Goal: Task Accomplishment & Management: Use online tool/utility

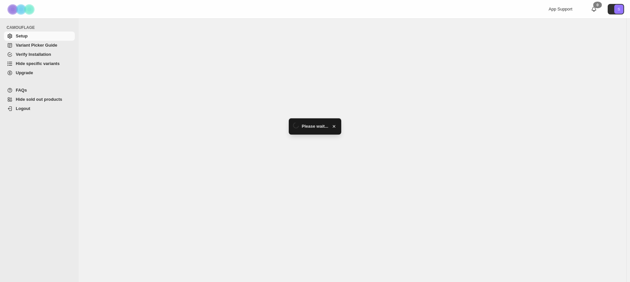
click at [41, 61] on span "Hide specific variants" at bounding box center [38, 63] width 44 height 5
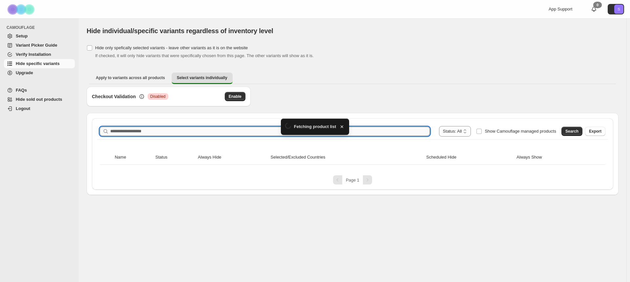
click at [226, 131] on div "**********" at bounding box center [352, 131] width 510 height 16
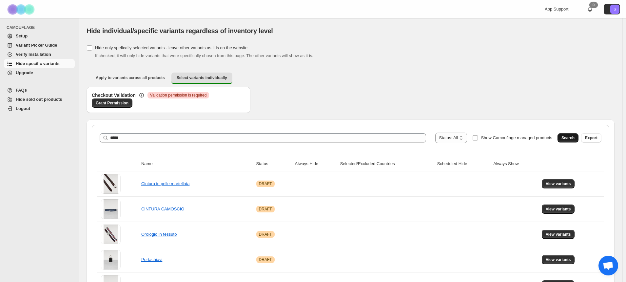
click at [572, 137] on span "Search" at bounding box center [568, 137] width 13 height 5
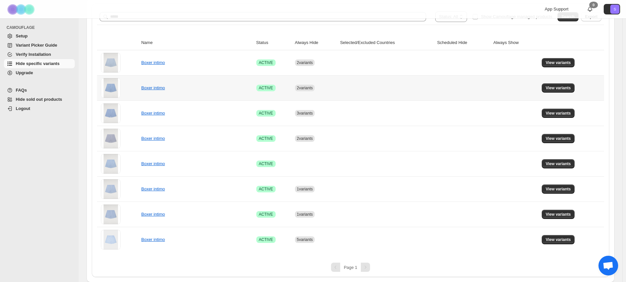
scroll to position [121, 0]
click at [564, 62] on span "View variants" at bounding box center [558, 62] width 25 height 5
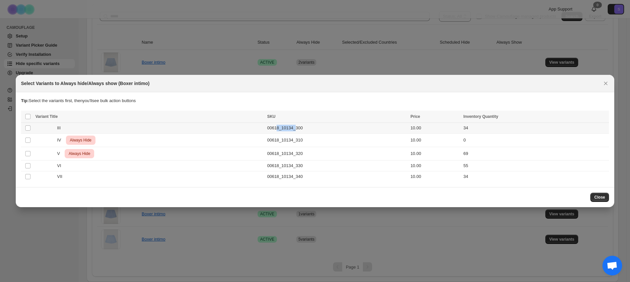
drag, startPoint x: 280, startPoint y: 130, endPoint x: 297, endPoint y: 128, distance: 17.2
click at [297, 128] on td "00618_10134_300" at bounding box center [336, 128] width 143 height 11
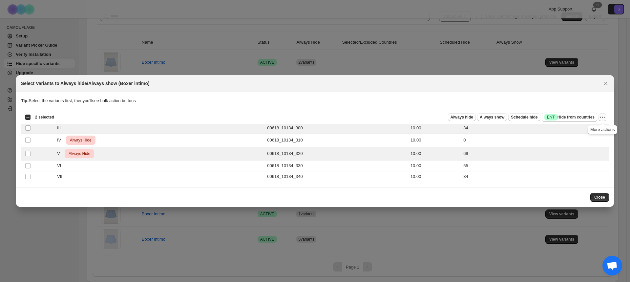
click at [604, 116] on icon "More actions" at bounding box center [602, 117] width 7 height 7
click at [594, 129] on span "Undo always hide" at bounding box center [578, 130] width 48 height 7
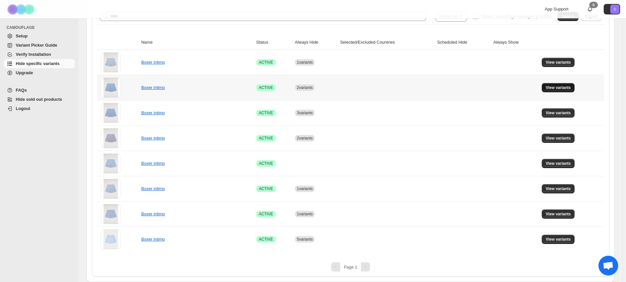
click at [553, 85] on button "View variants" at bounding box center [558, 87] width 33 height 9
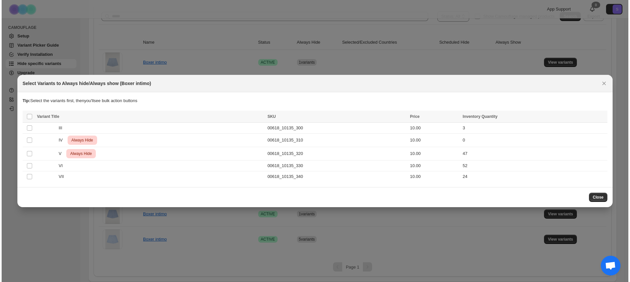
scroll to position [0, 0]
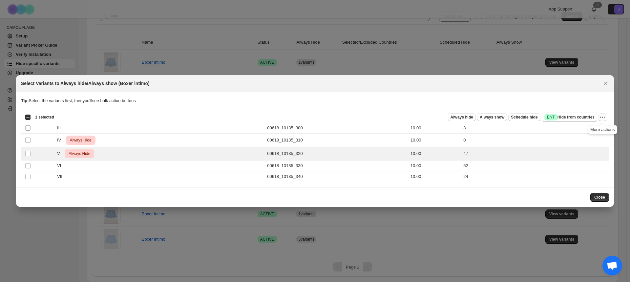
click at [601, 118] on icon "More actions" at bounding box center [602, 117] width 7 height 7
click at [576, 128] on span "Undo always hide" at bounding box center [571, 130] width 34 height 5
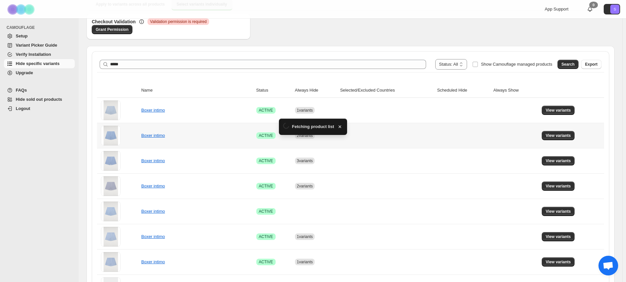
scroll to position [121, 0]
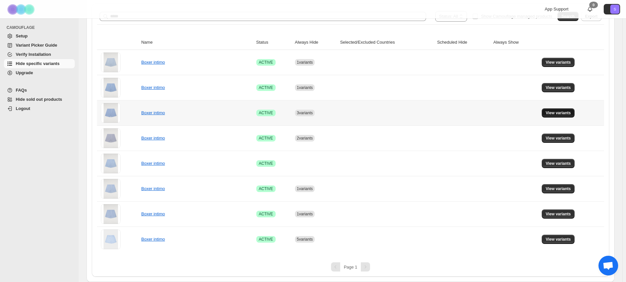
click at [565, 116] on button "View variants" at bounding box center [558, 112] width 33 height 9
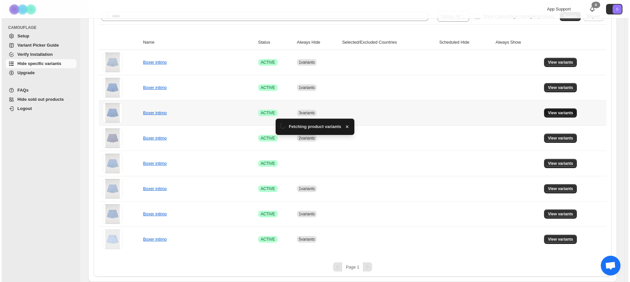
scroll to position [0, 0]
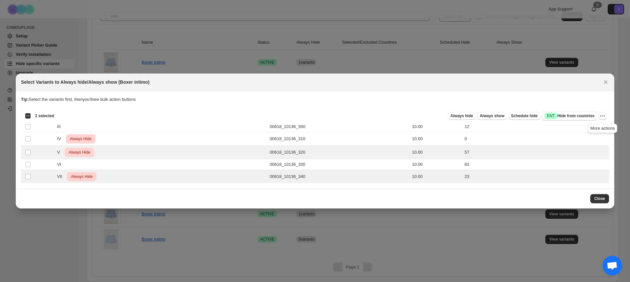
click at [600, 116] on icon "More actions" at bounding box center [602, 115] width 7 height 7
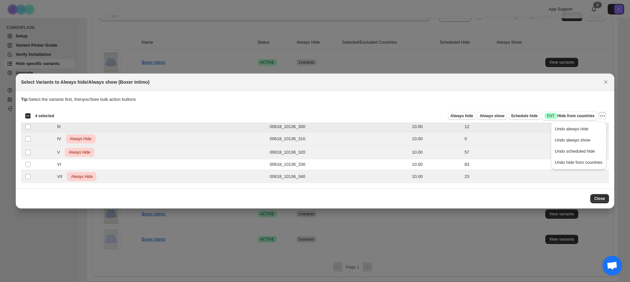
click at [24, 124] on td "Select product variant" at bounding box center [27, 126] width 12 height 11
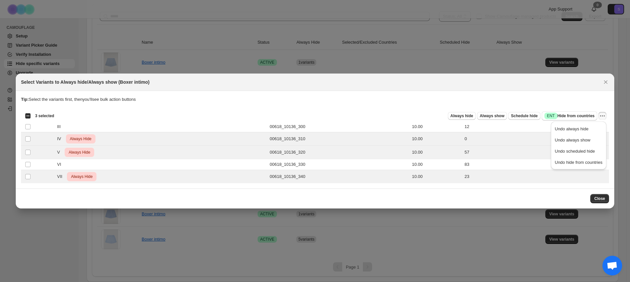
click at [25, 116] on div "Select all 5 product variants 3 selected" at bounding box center [39, 116] width 29 height 6
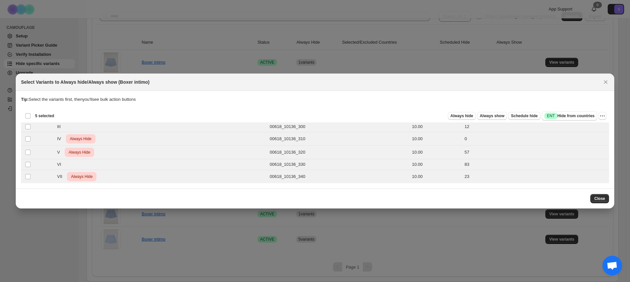
click at [606, 119] on div "Deselect all 5 product variants 5 selected Always hide Always show Schedule hid…" at bounding box center [315, 115] width 588 height 13
click at [605, 117] on icon "More actions" at bounding box center [602, 115] width 7 height 7
click at [594, 128] on span "Undo always hide" at bounding box center [578, 129] width 48 height 7
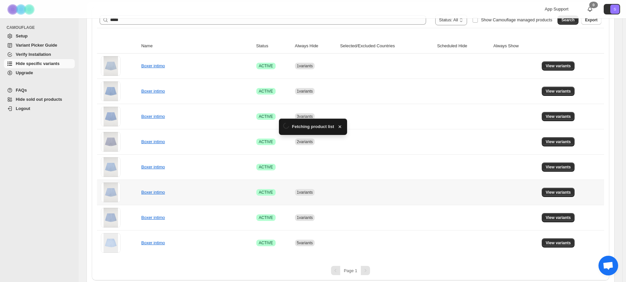
scroll to position [121, 0]
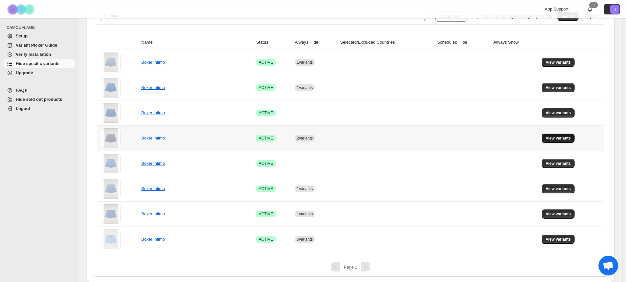
click at [565, 140] on span "View variants" at bounding box center [558, 137] width 25 height 5
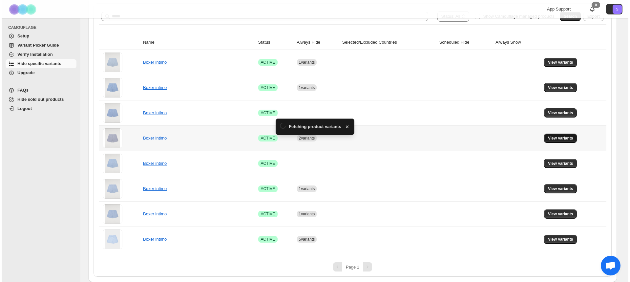
scroll to position [0, 0]
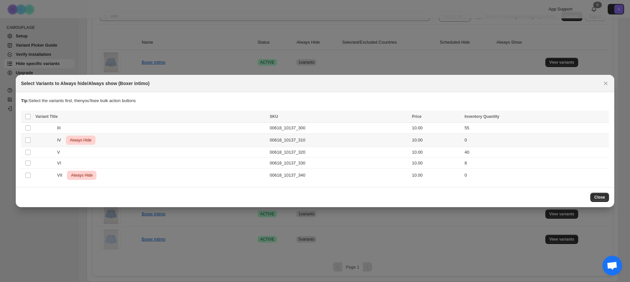
click at [98, 142] on div "IV Critical Always Hide" at bounding box center [150, 139] width 230 height 9
click at [80, 179] on span "Always Hide" at bounding box center [82, 175] width 24 height 8
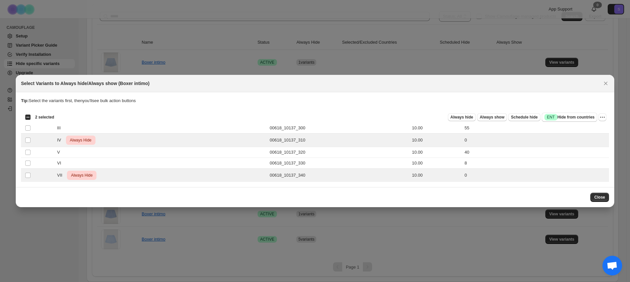
click at [606, 117] on div "Select all 5 product variants 2 selected Always hide Always show Schedule hide …" at bounding box center [315, 116] width 588 height 13
click at [603, 118] on icon "More actions" at bounding box center [602, 117] width 7 height 7
click at [587, 133] on span "Undo always hide" at bounding box center [578, 130] width 48 height 7
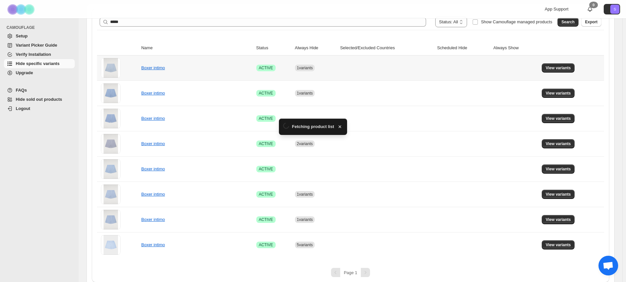
scroll to position [121, 0]
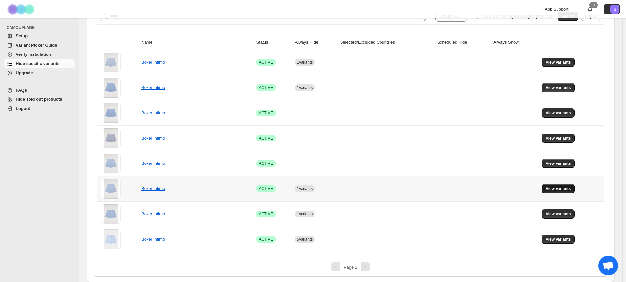
click at [562, 189] on span "View variants" at bounding box center [558, 188] width 25 height 5
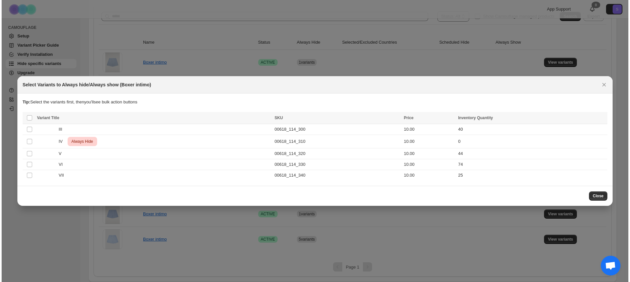
scroll to position [0, 0]
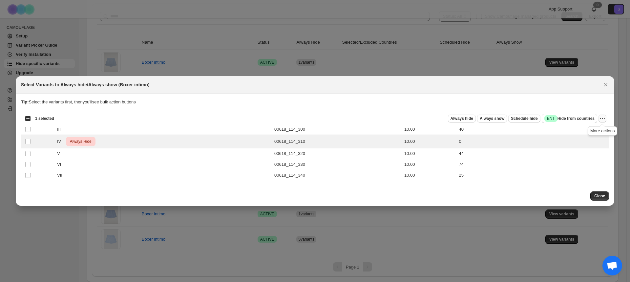
drag, startPoint x: 605, startPoint y: 121, endPoint x: 600, endPoint y: 122, distance: 5.1
click at [605, 120] on button "More actions" at bounding box center [602, 118] width 8 height 8
click at [593, 129] on span "Undo always hide" at bounding box center [578, 131] width 48 height 7
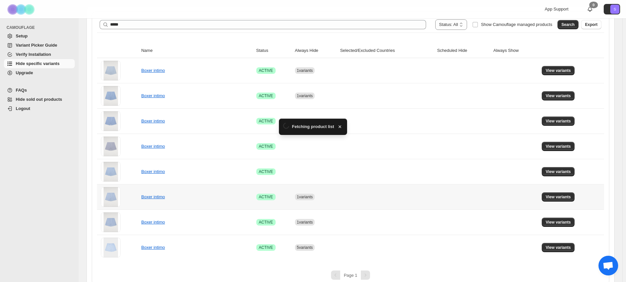
scroll to position [121, 0]
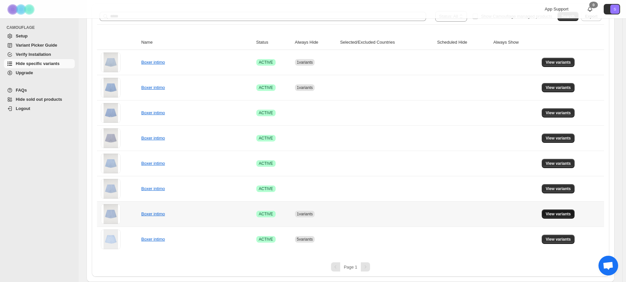
click at [559, 215] on span "View variants" at bounding box center [558, 213] width 25 height 5
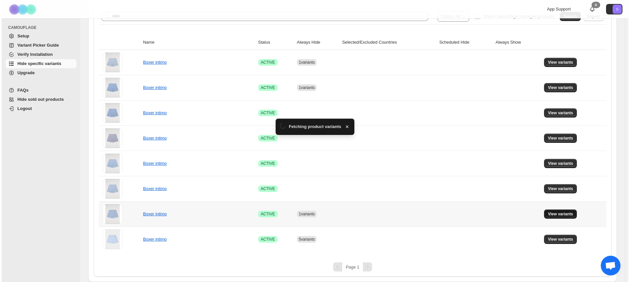
scroll to position [0, 0]
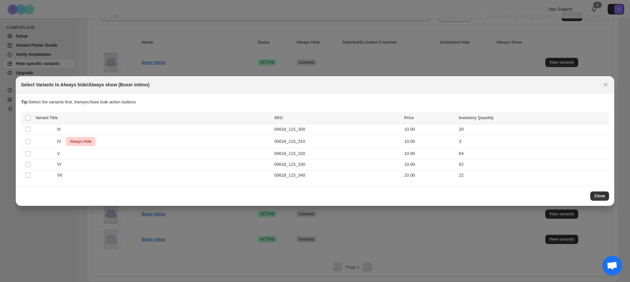
click at [607, 201] on div "Close" at bounding box center [315, 196] width 598 height 20
click at [605, 200] on button "Close" at bounding box center [599, 195] width 19 height 9
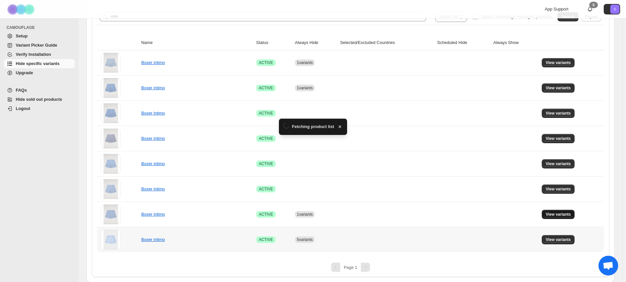
scroll to position [121, 0]
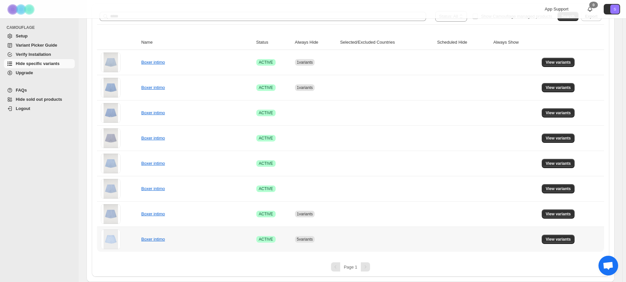
click at [565, 230] on td "View variants" at bounding box center [572, 238] width 64 height 25
click at [566, 236] on button "View variants" at bounding box center [558, 238] width 33 height 9
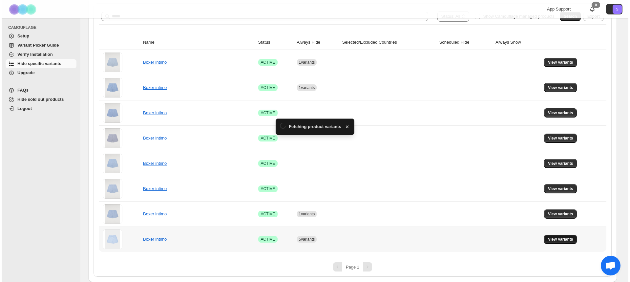
scroll to position [0, 0]
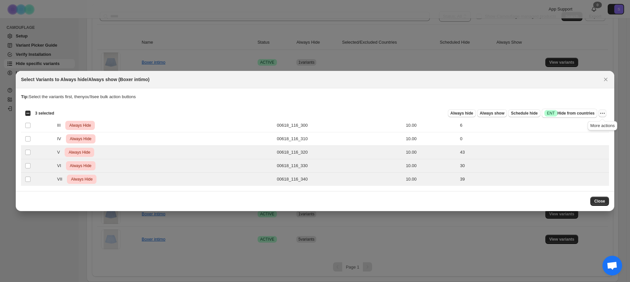
click at [604, 113] on icon "More actions" at bounding box center [603, 113] width 1 height 1
click at [593, 129] on span "Undo always hide" at bounding box center [578, 126] width 48 height 7
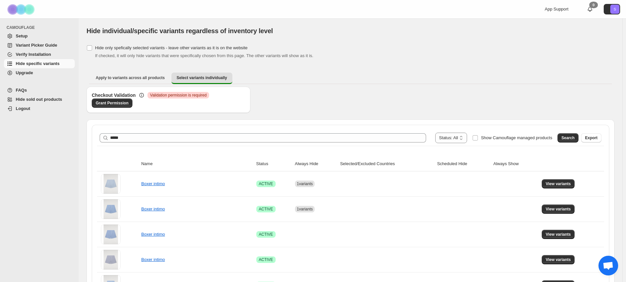
click at [215, 130] on div "**********" at bounding box center [350, 138] width 507 height 16
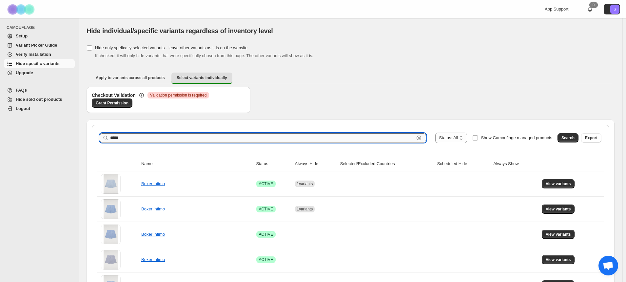
click at [216, 136] on input "*****" at bounding box center [262, 137] width 304 height 9
type input "*****"
click at [576, 136] on button "Search" at bounding box center [568, 137] width 21 height 9
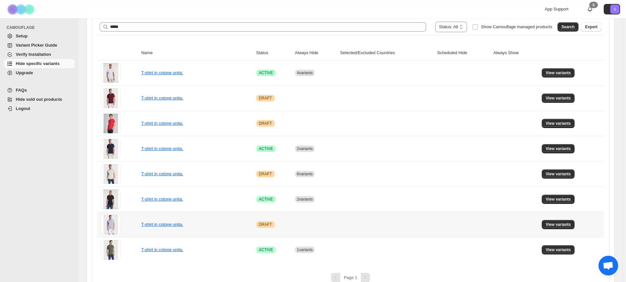
scroll to position [121, 0]
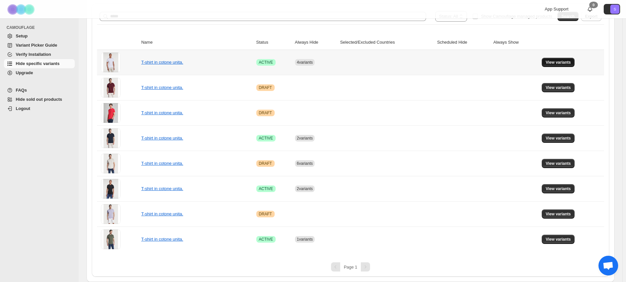
click at [551, 60] on button "View variants" at bounding box center [558, 62] width 33 height 9
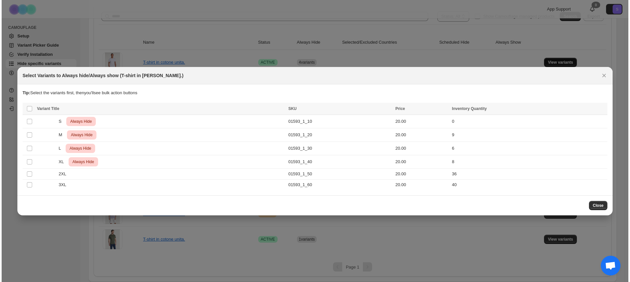
scroll to position [0, 0]
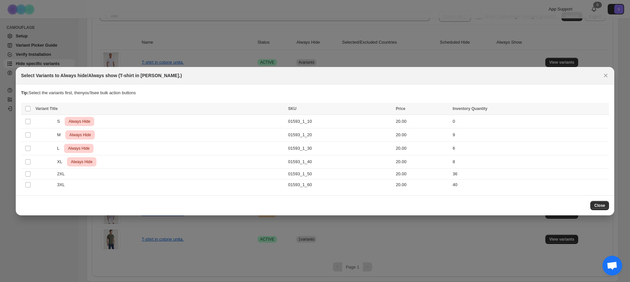
click at [611, 205] on div "Close" at bounding box center [315, 205] width 598 height 20
click at [607, 207] on button "Close" at bounding box center [599, 205] width 19 height 9
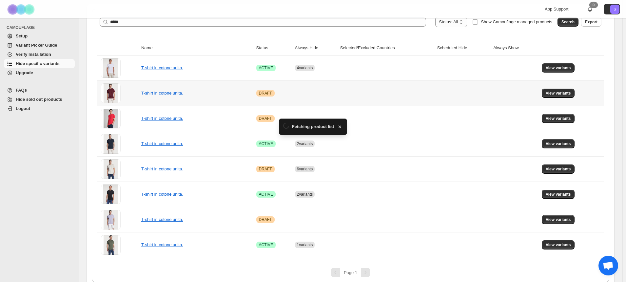
scroll to position [121, 0]
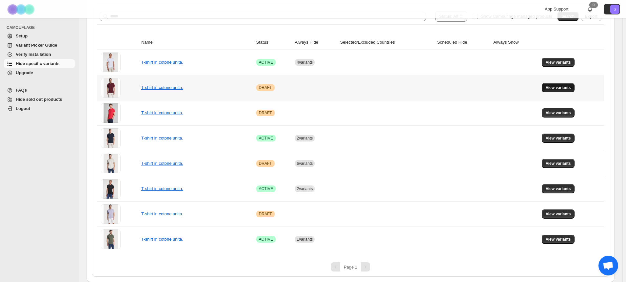
click at [553, 84] on button "View variants" at bounding box center [558, 87] width 33 height 9
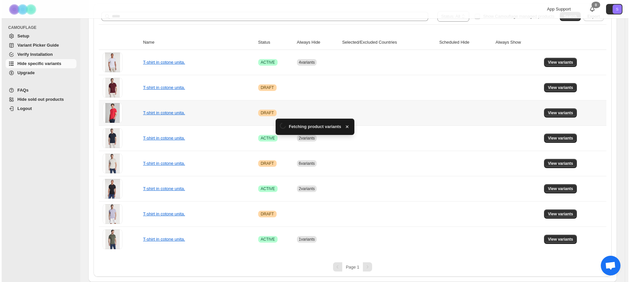
scroll to position [0, 0]
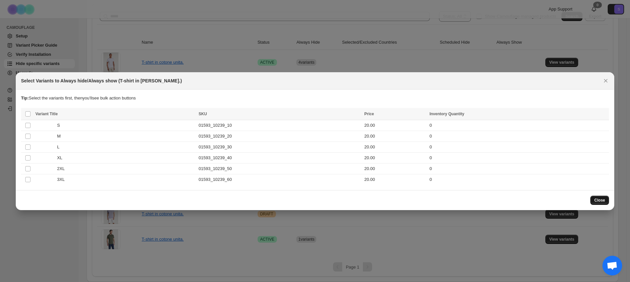
click at [606, 200] on button "Close" at bounding box center [599, 199] width 19 height 9
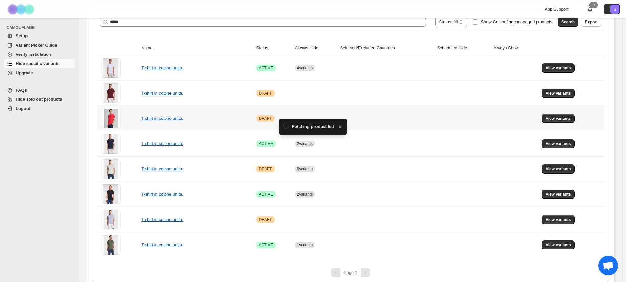
scroll to position [121, 0]
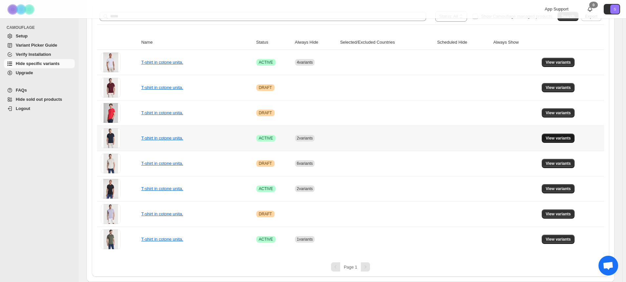
click at [549, 142] on button "View variants" at bounding box center [558, 137] width 33 height 9
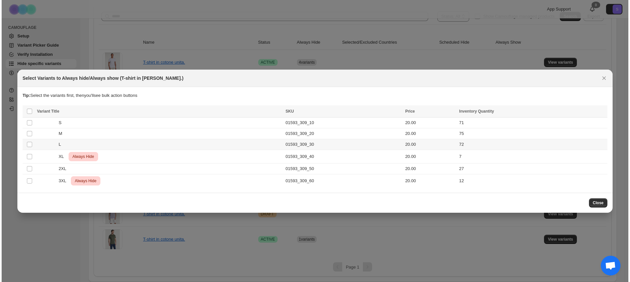
scroll to position [0, 0]
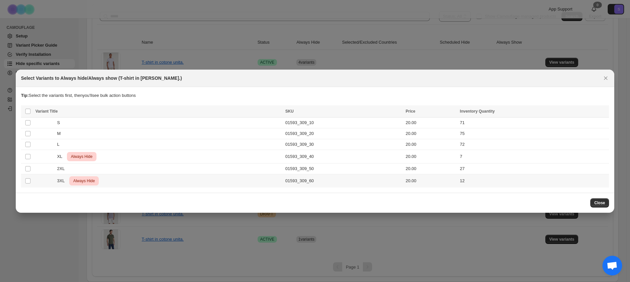
click at [462, 183] on td "12" at bounding box center [533, 180] width 151 height 13
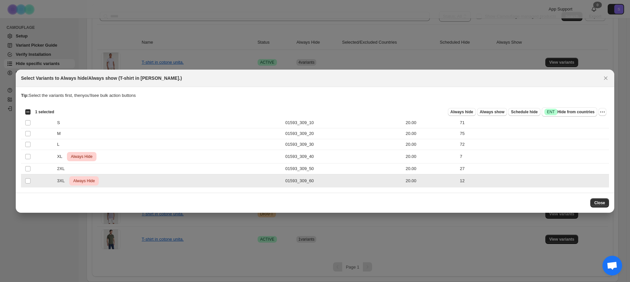
click at [462, 183] on td "12" at bounding box center [533, 180] width 151 height 13
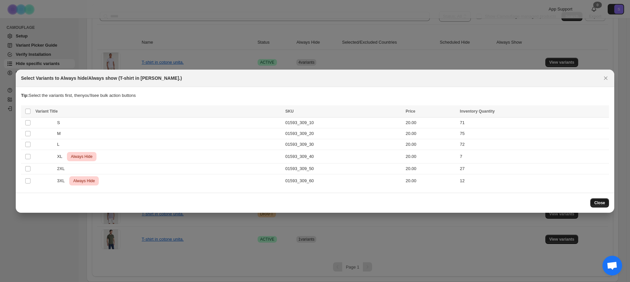
click at [598, 202] on span "Close" at bounding box center [599, 202] width 11 height 5
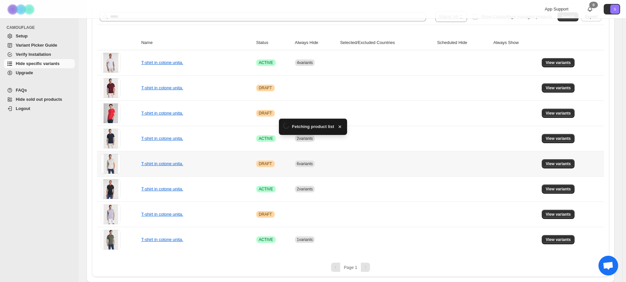
scroll to position [121, 0]
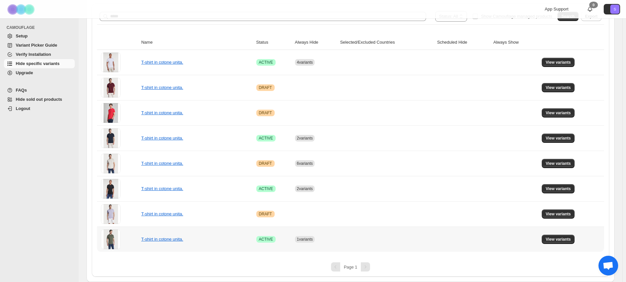
click at [554, 246] on td "View variants" at bounding box center [572, 238] width 64 height 25
click at [557, 242] on button "View variants" at bounding box center [558, 238] width 33 height 9
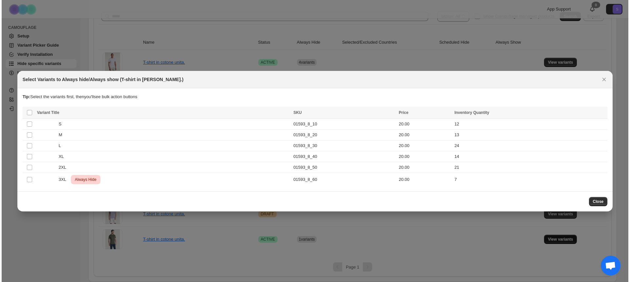
scroll to position [0, 0]
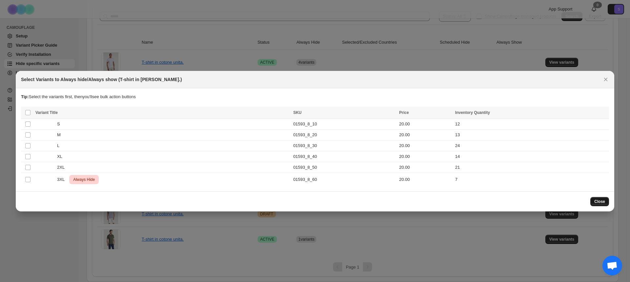
click at [606, 202] on button "Close" at bounding box center [599, 201] width 19 height 9
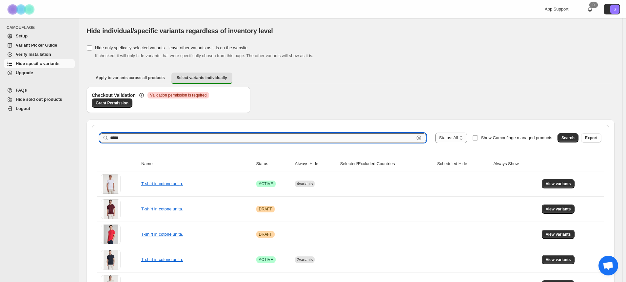
click at [155, 138] on input "*****" at bounding box center [262, 137] width 304 height 9
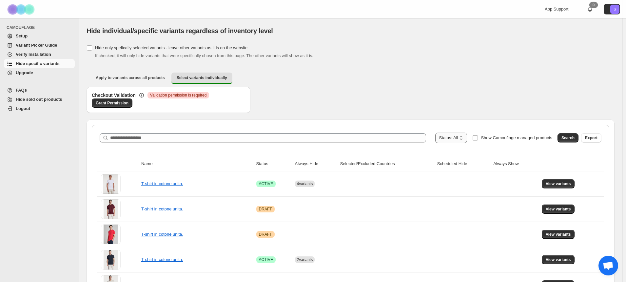
click at [460, 141] on select "**********" at bounding box center [451, 137] width 32 height 10
select select "******"
click at [449, 132] on select "**********" at bounding box center [451, 137] width 32 height 10
click at [572, 143] on div "**********" at bounding box center [350, 138] width 507 height 16
click at [574, 139] on span "Search" at bounding box center [568, 137] width 13 height 5
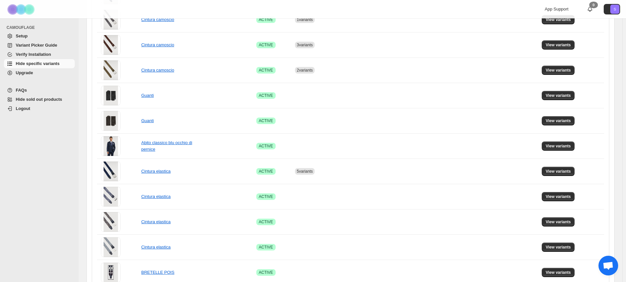
scroll to position [424, 0]
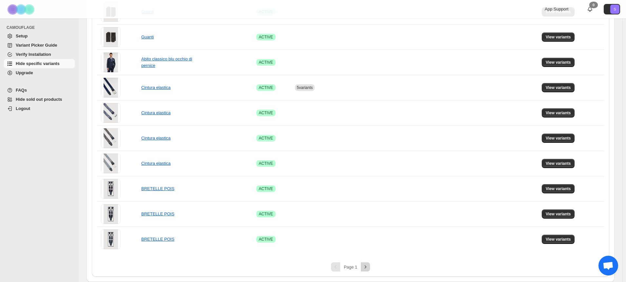
click at [369, 270] on button "Next" at bounding box center [365, 266] width 9 height 9
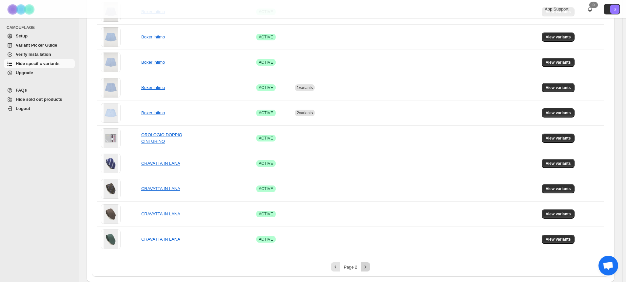
click at [369, 270] on button "Next" at bounding box center [365, 266] width 9 height 9
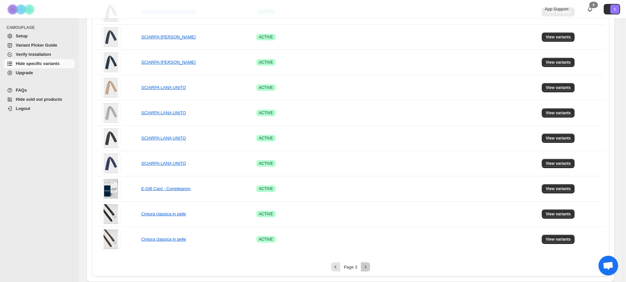
click at [369, 267] on icon "Next" at bounding box center [365, 266] width 7 height 7
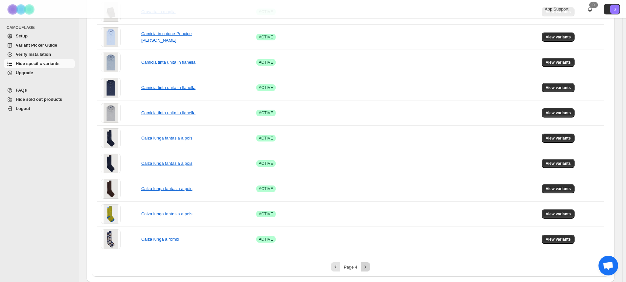
click at [365, 266] on icon "Next" at bounding box center [365, 266] width 7 height 7
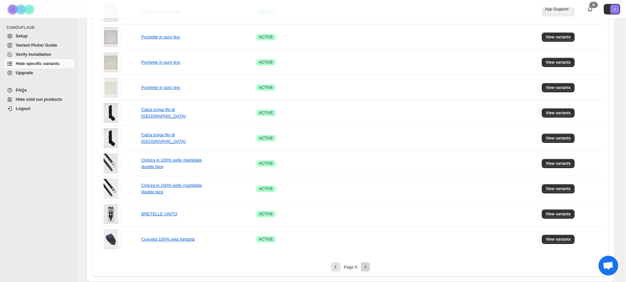
click at [365, 268] on icon "Next" at bounding box center [365, 266] width 7 height 7
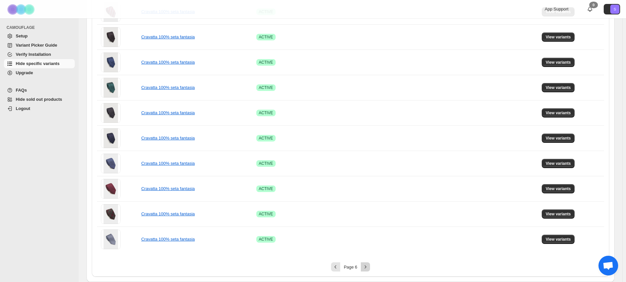
click at [367, 267] on icon "Next" at bounding box center [365, 266] width 7 height 7
click at [369, 266] on icon "Next" at bounding box center [365, 266] width 7 height 7
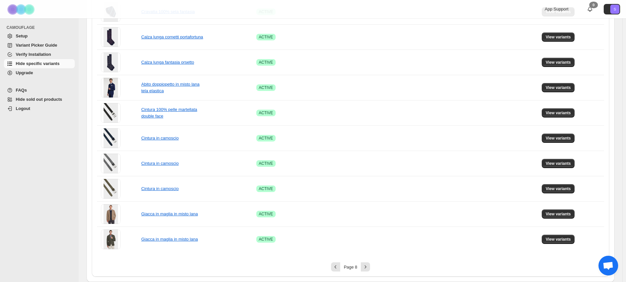
click at [369, 270] on button "Next" at bounding box center [365, 266] width 9 height 9
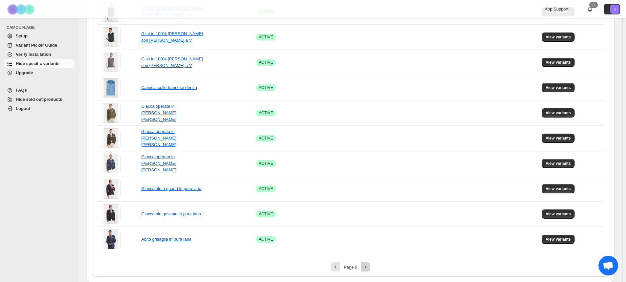
click at [369, 266] on icon "Next" at bounding box center [365, 266] width 7 height 7
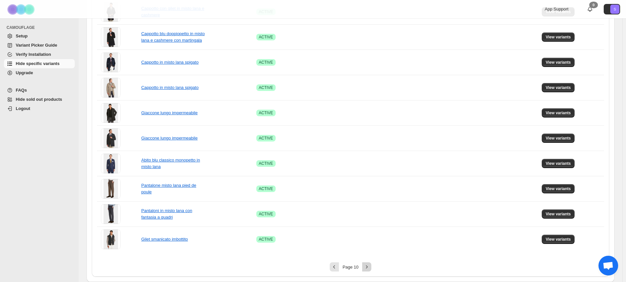
click at [370, 270] on button "Next" at bounding box center [366, 266] width 9 height 9
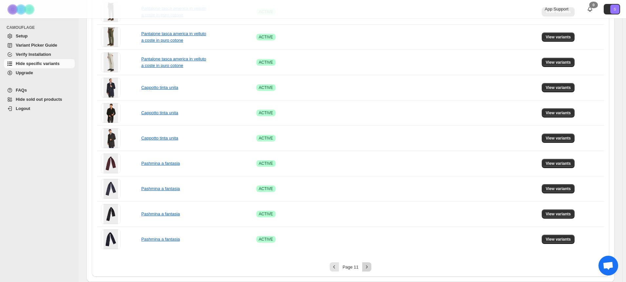
click at [369, 267] on icon "Next" at bounding box center [367, 266] width 7 height 7
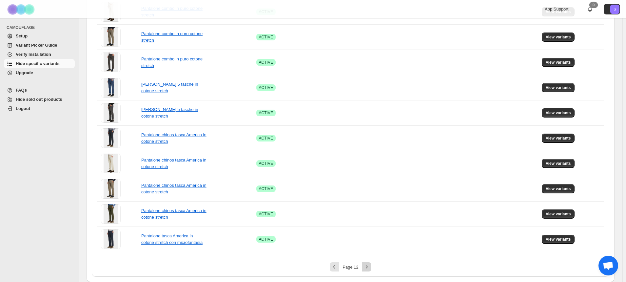
click at [371, 264] on button "Next" at bounding box center [366, 266] width 9 height 9
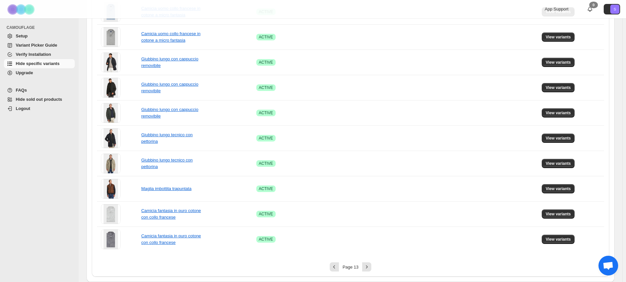
click at [370, 266] on icon "Next" at bounding box center [367, 266] width 7 height 7
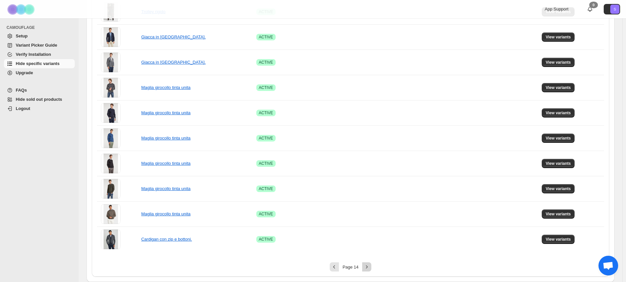
click at [365, 270] on button "Next" at bounding box center [366, 266] width 9 height 9
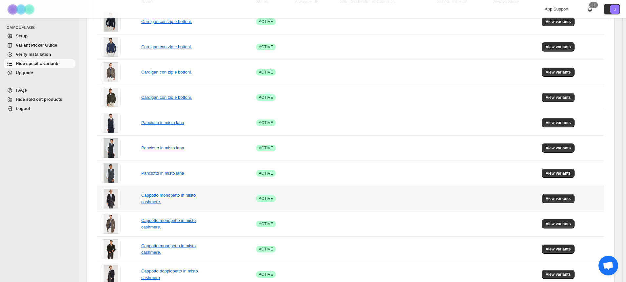
scroll to position [0, 0]
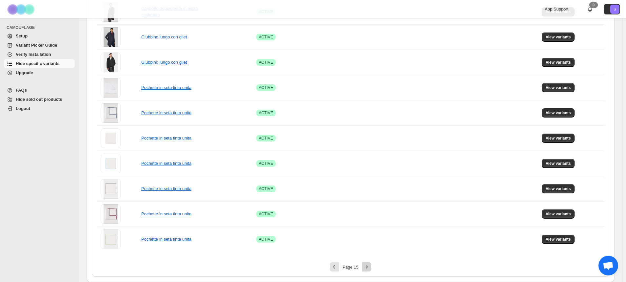
click at [370, 269] on icon "Next" at bounding box center [367, 266] width 7 height 7
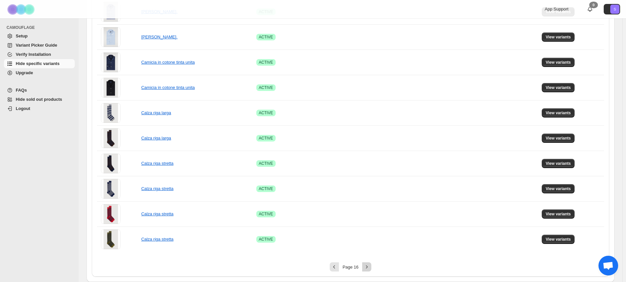
click at [370, 266] on icon "Next" at bounding box center [367, 266] width 7 height 7
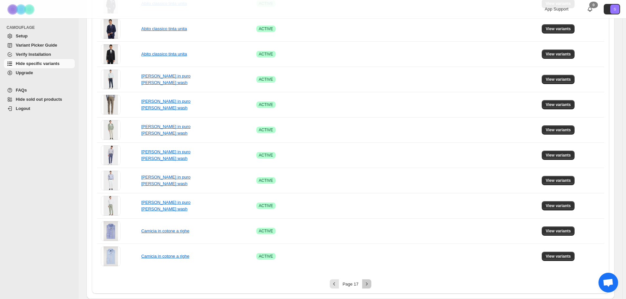
click at [366, 281] on icon "Next" at bounding box center [367, 283] width 7 height 7
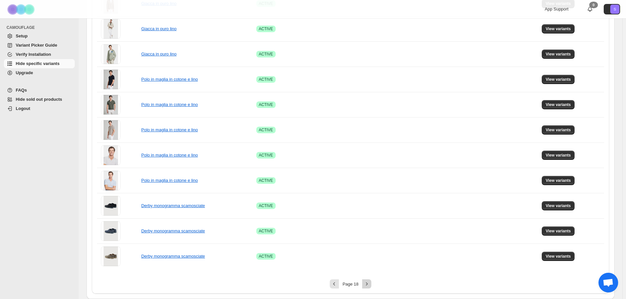
click at [368, 281] on icon "Next" at bounding box center [367, 283] width 2 height 3
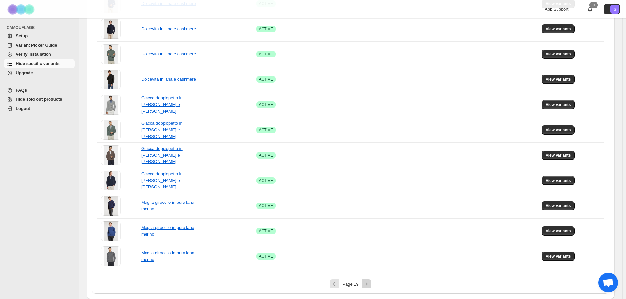
click at [368, 281] on icon "Next" at bounding box center [367, 283] width 7 height 7
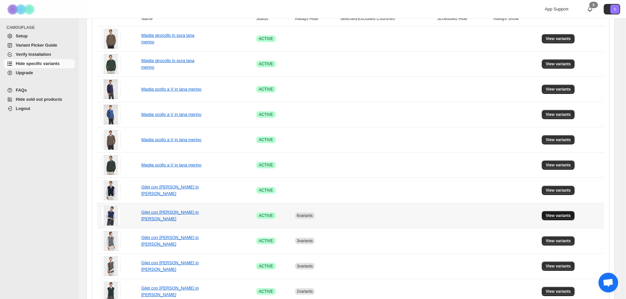
click at [564, 216] on span "View variants" at bounding box center [558, 215] width 25 height 5
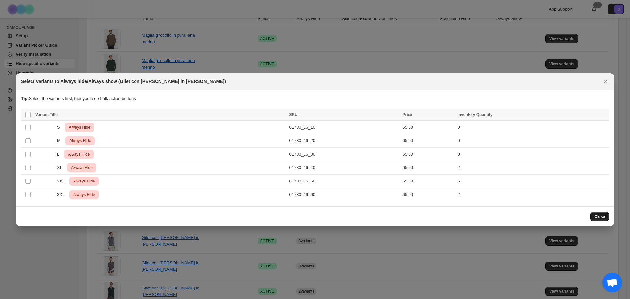
click at [603, 217] on span "Close" at bounding box center [599, 216] width 11 height 5
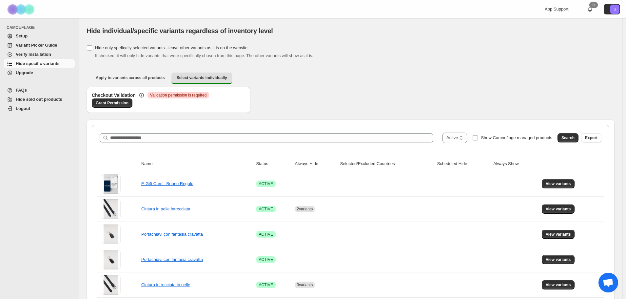
click at [191, 144] on div "**********" at bounding box center [350, 138] width 507 height 16
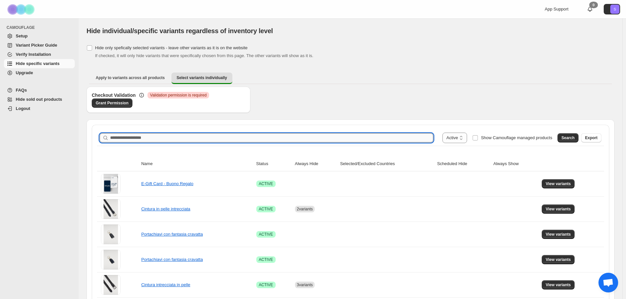
click at [191, 141] on input "Search product name" at bounding box center [271, 137] width 323 height 9
type input "*****"
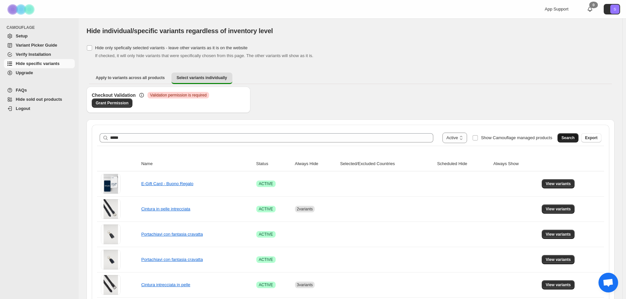
click at [573, 135] on span "Search" at bounding box center [568, 137] width 13 height 5
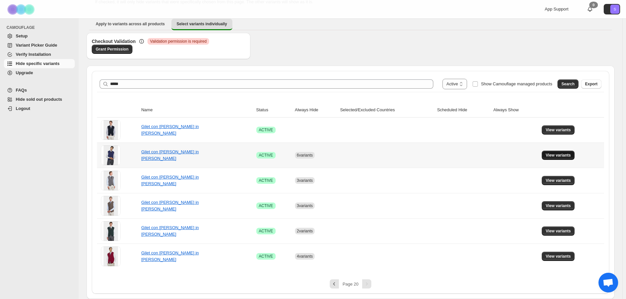
click at [562, 155] on span "View variants" at bounding box center [558, 154] width 25 height 5
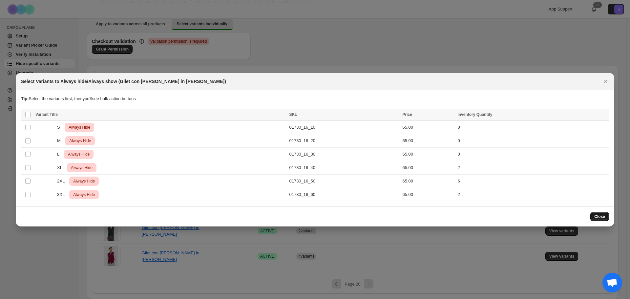
click at [601, 213] on button "Close" at bounding box center [599, 216] width 19 height 9
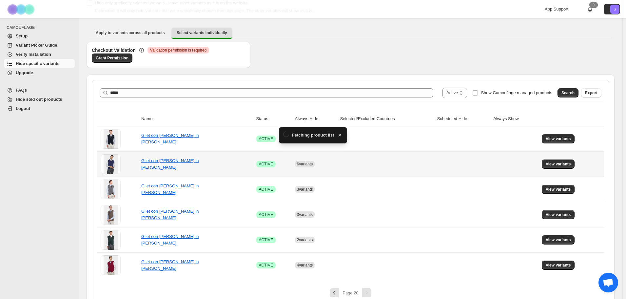
scroll to position [54, 0]
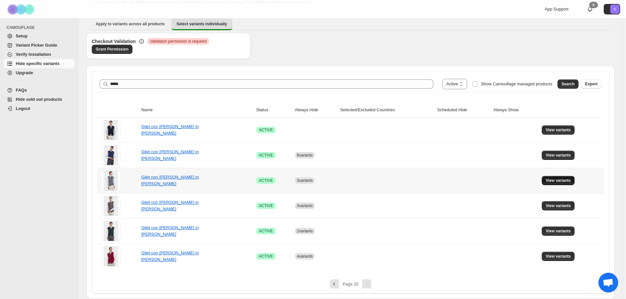
click at [562, 180] on span "View variants" at bounding box center [558, 180] width 25 height 5
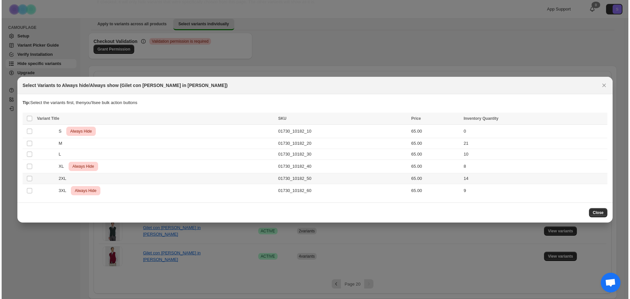
scroll to position [0, 0]
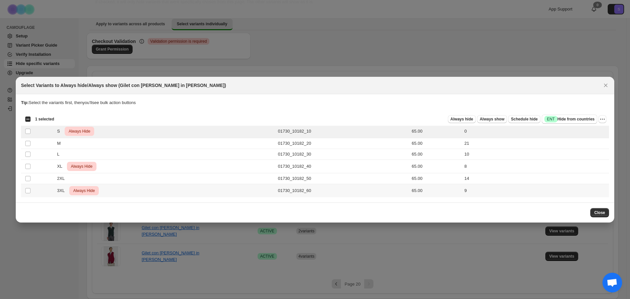
click at [49, 192] on div "3XL Critical Always Hide" at bounding box center [154, 190] width 238 height 9
click at [79, 168] on span "Always Hide" at bounding box center [82, 166] width 24 height 8
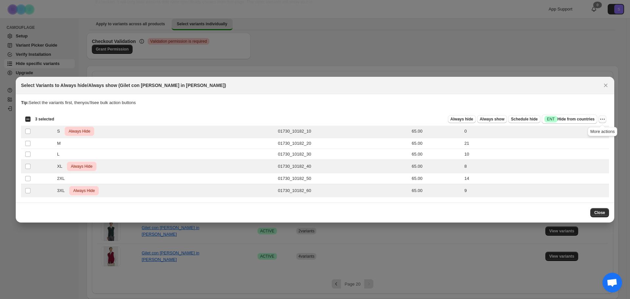
click at [602, 121] on icon "More actions" at bounding box center [602, 119] width 7 height 7
click at [583, 134] on span "Undo always hide" at bounding box center [571, 131] width 34 height 5
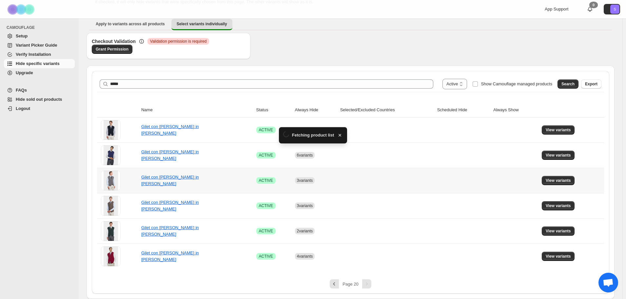
scroll to position [29, 0]
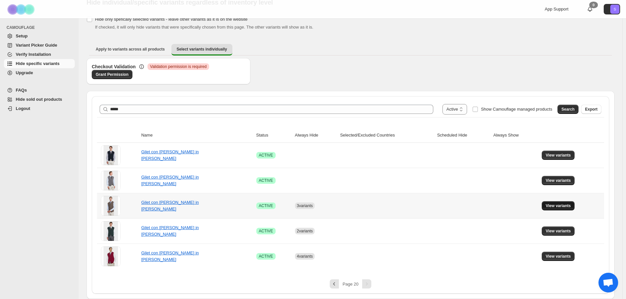
click at [570, 209] on button "View variants" at bounding box center [558, 205] width 33 height 9
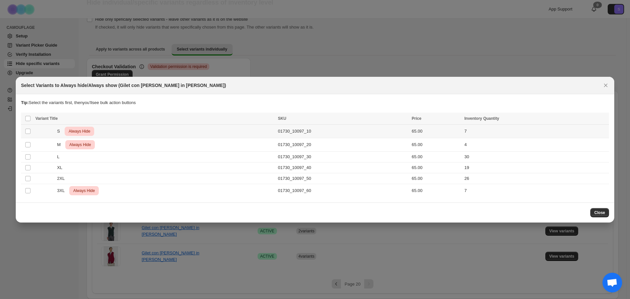
click at [74, 133] on span "Always Hide" at bounding box center [79, 131] width 24 height 8
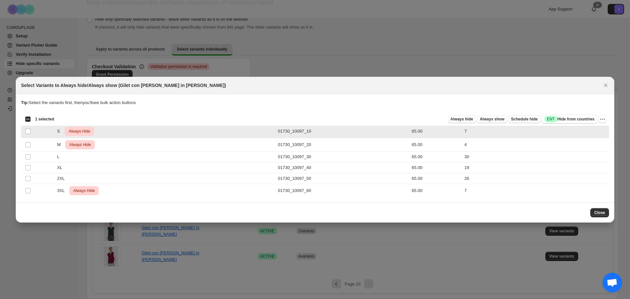
click at [77, 133] on span "Always Hide" at bounding box center [79, 131] width 24 height 8
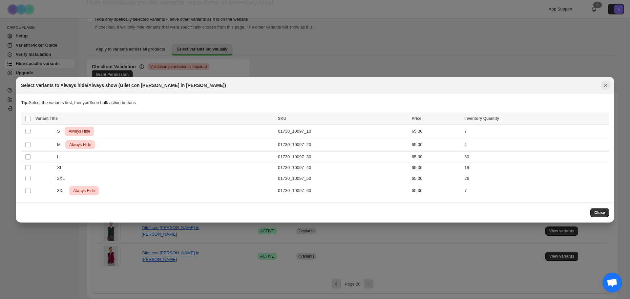
click at [604, 86] on icon "Close" at bounding box center [605, 85] width 7 height 7
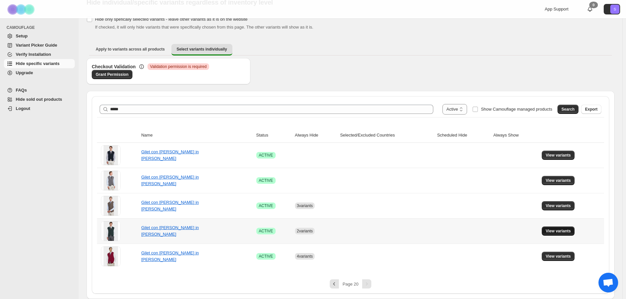
click at [557, 227] on button "View variants" at bounding box center [558, 230] width 33 height 9
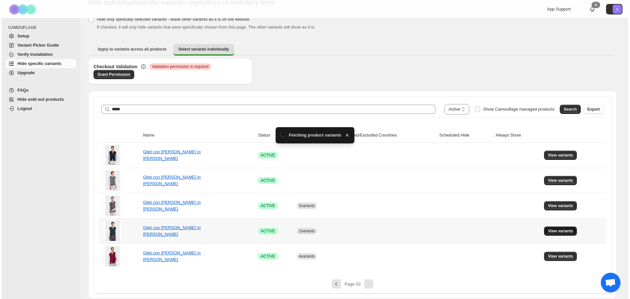
scroll to position [0, 0]
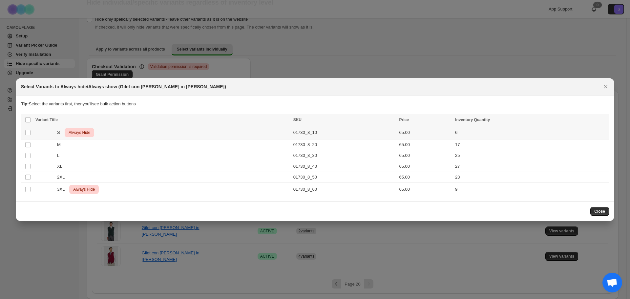
click at [456, 132] on td "6" at bounding box center [531, 132] width 156 height 13
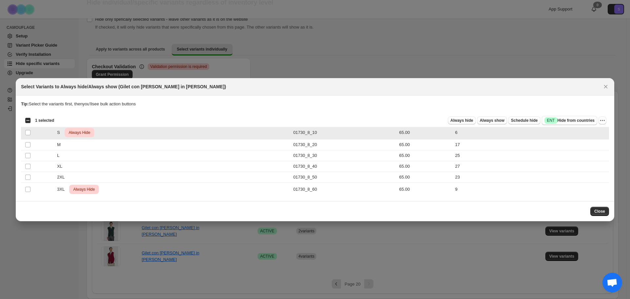
drag, startPoint x: 310, startPoint y: 133, endPoint x: 327, endPoint y: 132, distance: 16.4
click at [327, 132] on td "01730_8_10" at bounding box center [344, 132] width 106 height 13
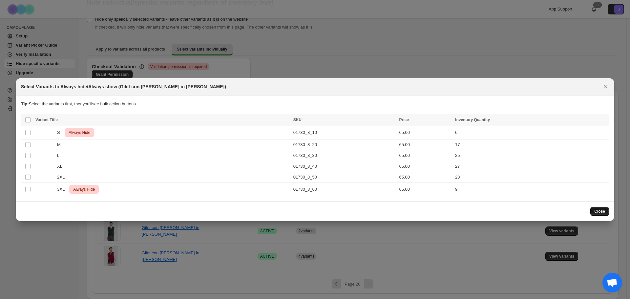
click at [603, 212] on span "Close" at bounding box center [599, 211] width 11 height 5
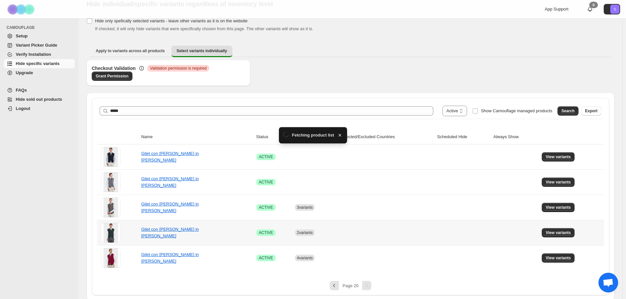
scroll to position [29, 0]
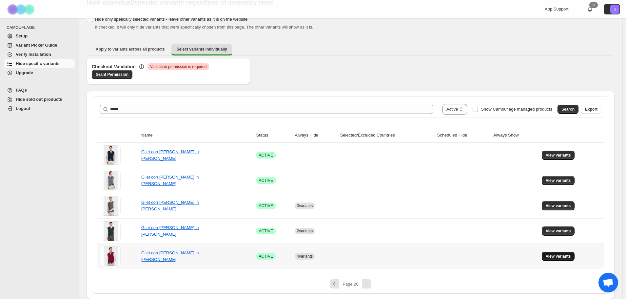
click at [560, 257] on span "View variants" at bounding box center [558, 255] width 25 height 5
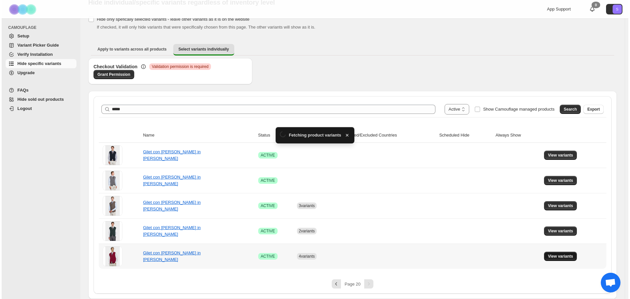
scroll to position [0, 0]
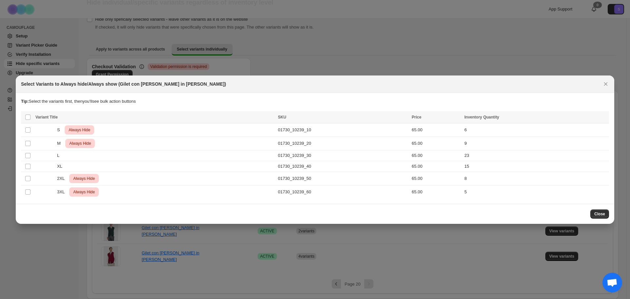
click at [606, 216] on button "Close" at bounding box center [599, 213] width 19 height 9
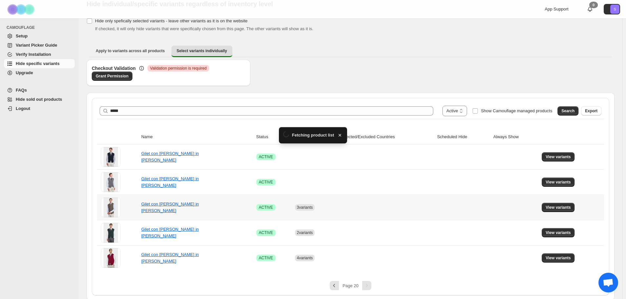
scroll to position [29, 0]
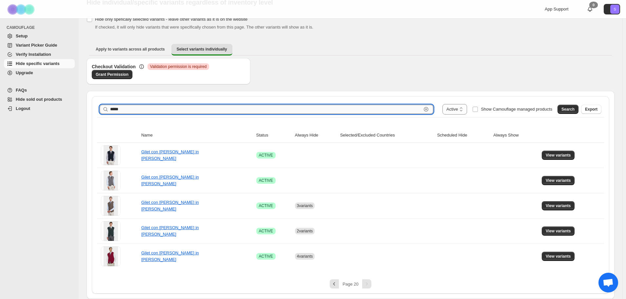
click at [370, 105] on input "*****" at bounding box center [265, 109] width 311 height 9
click at [373, 105] on input "*****" at bounding box center [265, 109] width 311 height 9
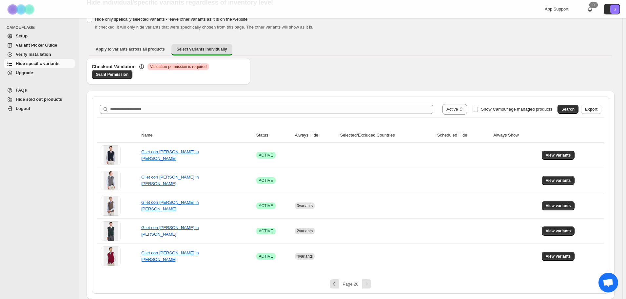
click at [192, 68] on span "Validation permission is required" at bounding box center [178, 66] width 57 height 5
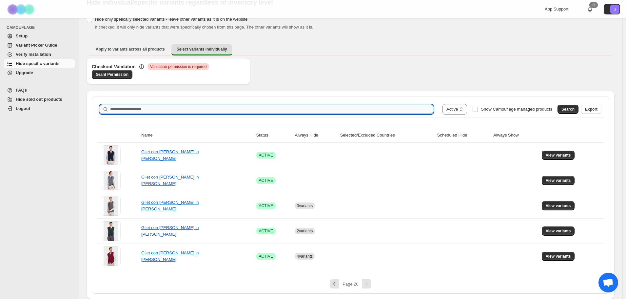
click at [246, 108] on input "Search product name" at bounding box center [271, 109] width 323 height 9
click at [364, 281] on div "Pagination" at bounding box center [366, 283] width 9 height 9
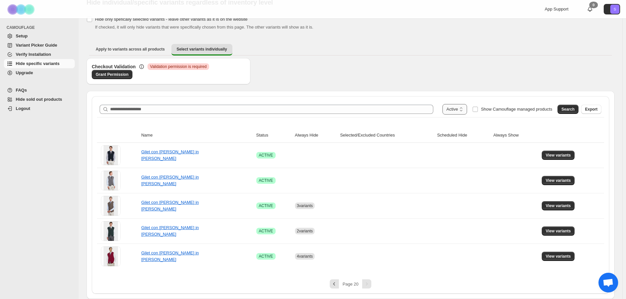
click at [462, 113] on select "**********" at bounding box center [455, 109] width 25 height 10
click at [449, 104] on select "**********" at bounding box center [455, 109] width 25 height 10
click at [413, 114] on div "**********" at bounding box center [351, 109] width 502 height 10
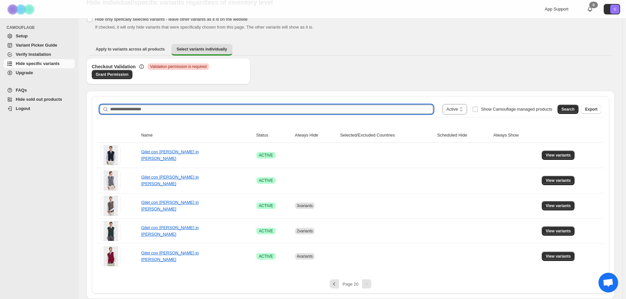
click at [412, 109] on input "Search product name" at bounding box center [271, 109] width 323 height 9
click at [570, 110] on span "Search" at bounding box center [568, 109] width 13 height 5
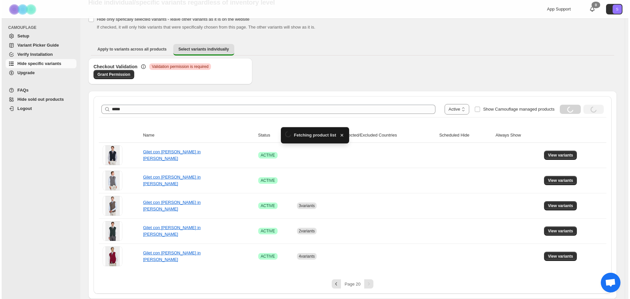
scroll to position [0, 0]
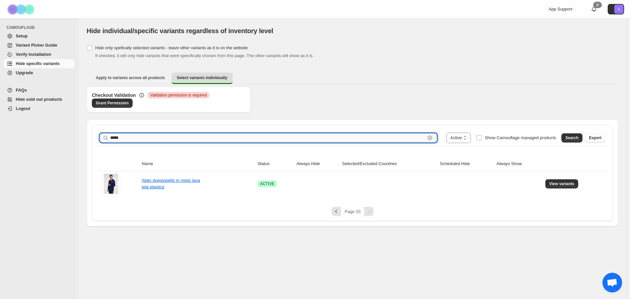
click at [240, 139] on input "*****" at bounding box center [267, 137] width 315 height 9
click at [565, 185] on span "View variants" at bounding box center [561, 183] width 25 height 5
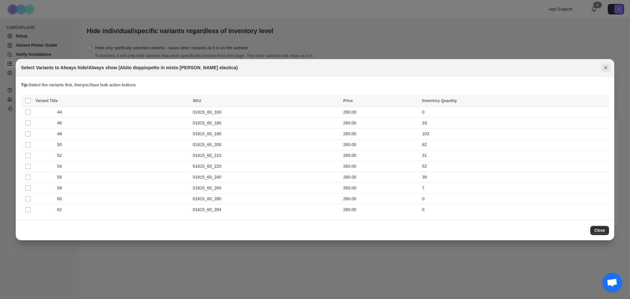
click at [607, 69] on icon "Close" at bounding box center [606, 68] width 4 height 4
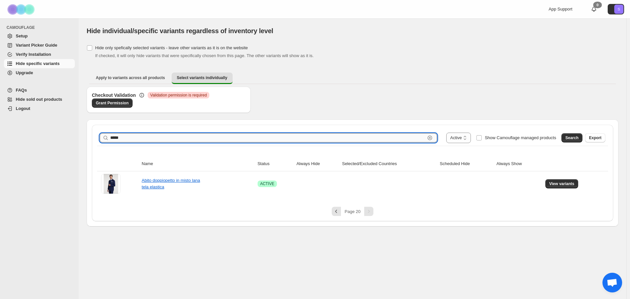
click at [240, 141] on input "*****" at bounding box center [267, 137] width 315 height 9
type input "*****"
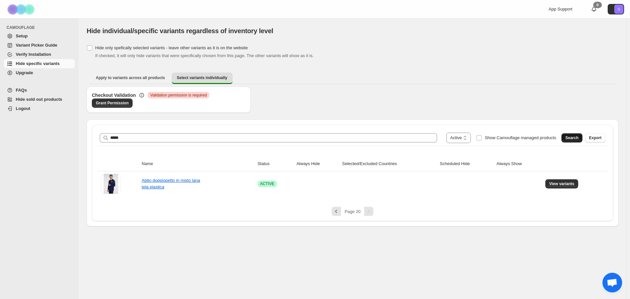
click at [573, 138] on span "Search" at bounding box center [571, 137] width 13 height 5
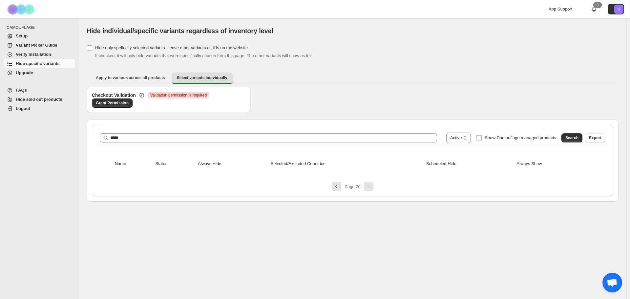
click at [282, 144] on div "**********" at bounding box center [352, 138] width 510 height 16
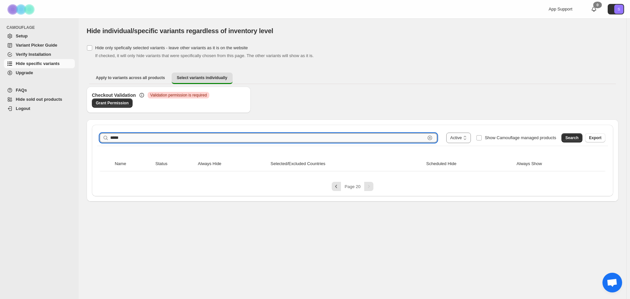
click at [285, 136] on input "*****" at bounding box center [267, 137] width 315 height 9
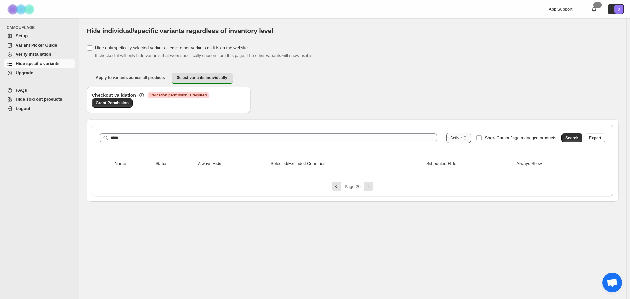
click at [463, 136] on select "**********" at bounding box center [458, 137] width 25 height 10
select select "*****"
click at [450, 132] on select "**********" at bounding box center [458, 137] width 25 height 10
click at [566, 144] on div "**********" at bounding box center [352, 138] width 510 height 16
click at [569, 141] on button "Search" at bounding box center [571, 137] width 21 height 9
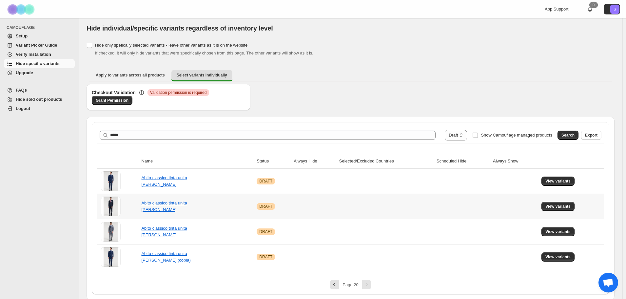
scroll to position [3, 0]
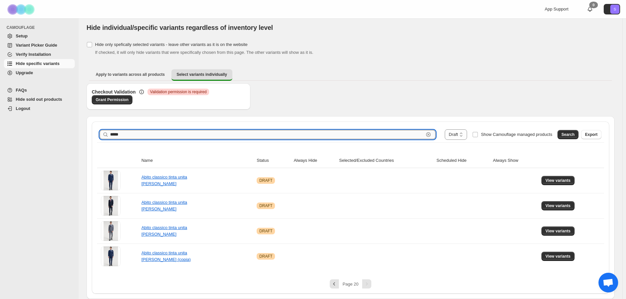
click at [171, 136] on input "*****" at bounding box center [267, 134] width 314 height 9
type input "*****"
click at [575, 134] on span "Search" at bounding box center [568, 134] width 13 height 5
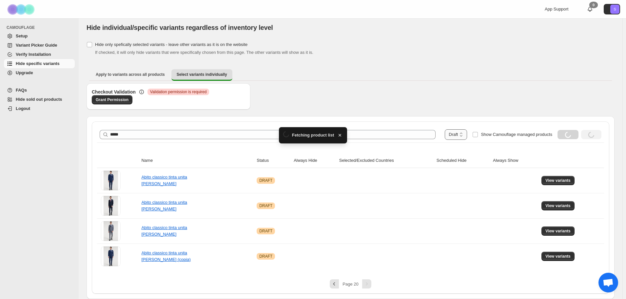
click at [462, 136] on select "**********" at bounding box center [456, 134] width 22 height 10
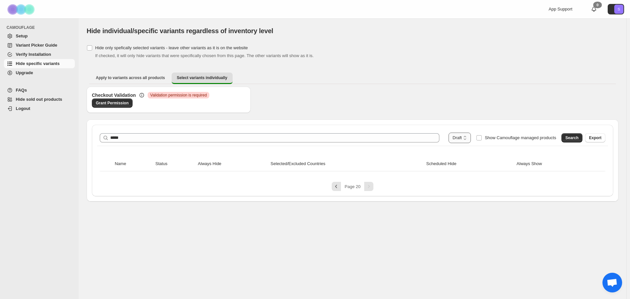
select select "******"
click at [449, 132] on select "**********" at bounding box center [459, 137] width 22 height 10
click at [576, 137] on span "Search" at bounding box center [571, 137] width 13 height 5
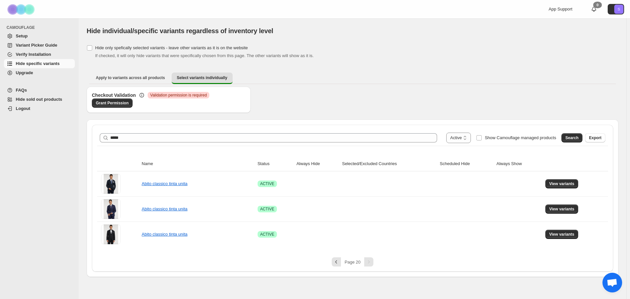
click at [457, 143] on div "**********" at bounding box center [352, 138] width 510 height 16
click at [459, 140] on select "**********" at bounding box center [458, 137] width 25 height 10
select select
click at [446, 132] on select "**********" at bounding box center [458, 137] width 25 height 10
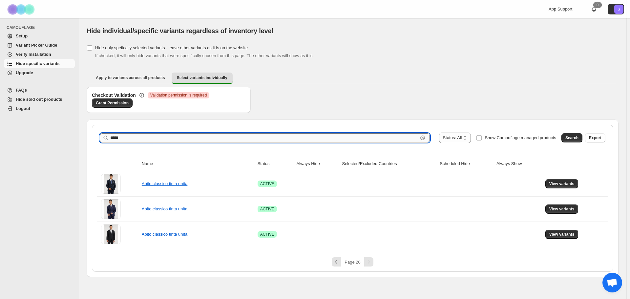
click at [361, 137] on input "*****" at bounding box center [264, 137] width 308 height 9
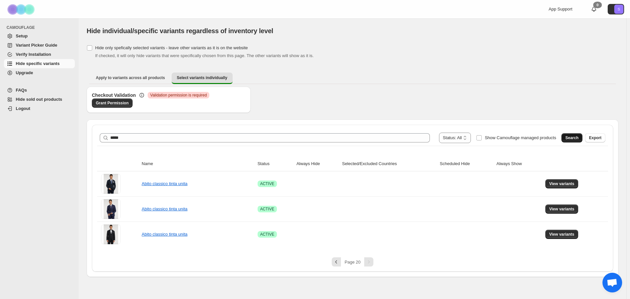
click at [573, 141] on button "Search" at bounding box center [571, 137] width 21 height 9
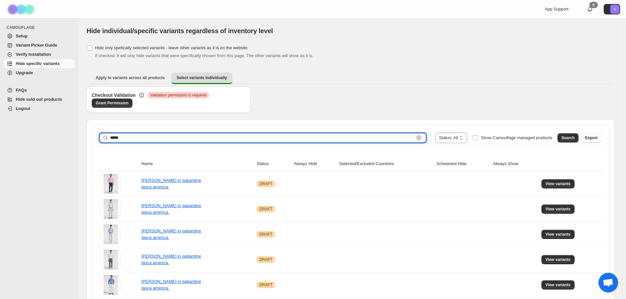
click at [397, 137] on input "*****" at bounding box center [262, 137] width 304 height 9
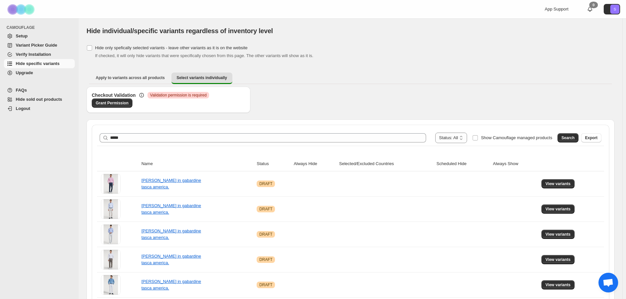
click at [570, 131] on div "Search Export" at bounding box center [578, 136] width 47 height 13
click at [571, 141] on button "Search" at bounding box center [568, 137] width 21 height 9
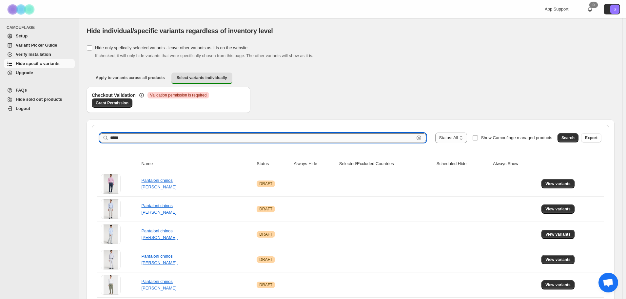
click at [301, 140] on input "*****" at bounding box center [262, 137] width 304 height 9
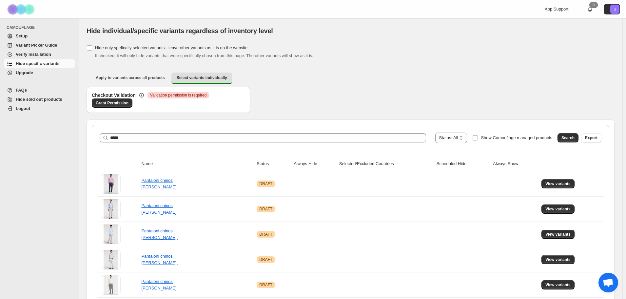
click at [569, 133] on div "Search Export" at bounding box center [578, 136] width 47 height 13
click at [573, 137] on span "Search" at bounding box center [568, 137] width 13 height 5
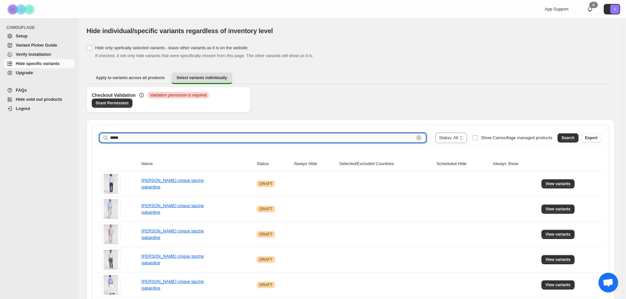
click at [264, 135] on input "*****" at bounding box center [262, 137] width 304 height 9
type input "*****"
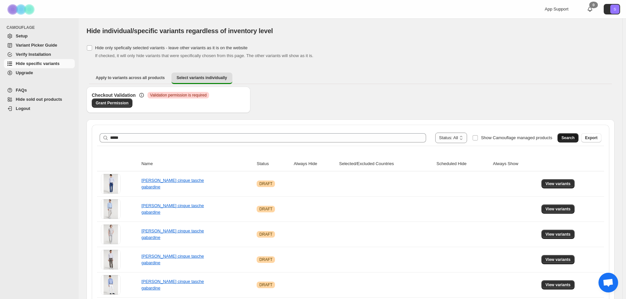
click at [563, 134] on div "Search Export" at bounding box center [578, 136] width 47 height 13
click at [563, 134] on button "Search" at bounding box center [568, 137] width 21 height 9
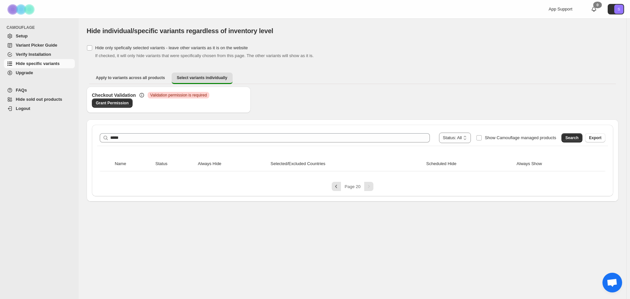
click at [47, 64] on span "Hide specific variants" at bounding box center [38, 63] width 44 height 5
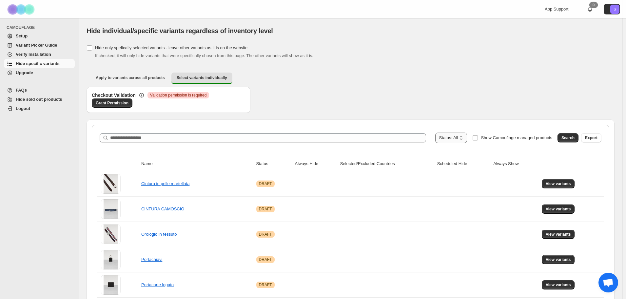
click at [467, 136] on select "**********" at bounding box center [451, 137] width 32 height 10
select select "******"
click at [449, 132] on select "**********" at bounding box center [451, 137] width 32 height 10
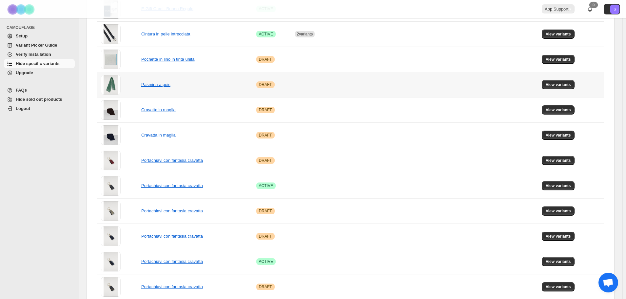
scroll to position [407, 0]
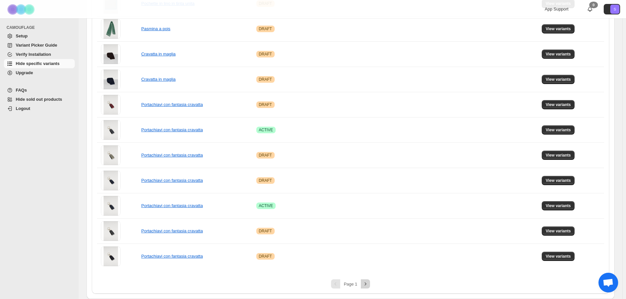
click at [365, 279] on button "Next" at bounding box center [365, 283] width 9 height 9
click at [367, 283] on icon "Next" at bounding box center [366, 283] width 2 height 3
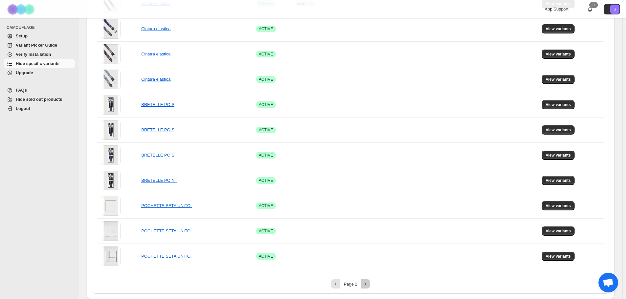
click at [367, 283] on icon "Next" at bounding box center [366, 283] width 2 height 3
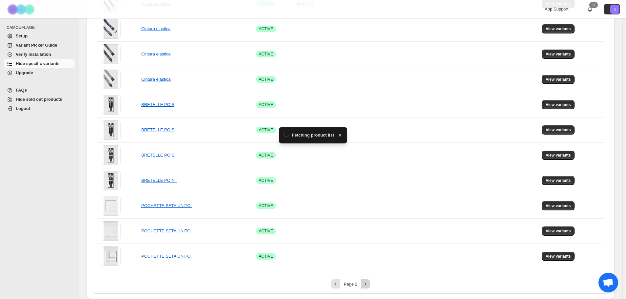
click at [367, 283] on icon "Next" at bounding box center [366, 283] width 2 height 3
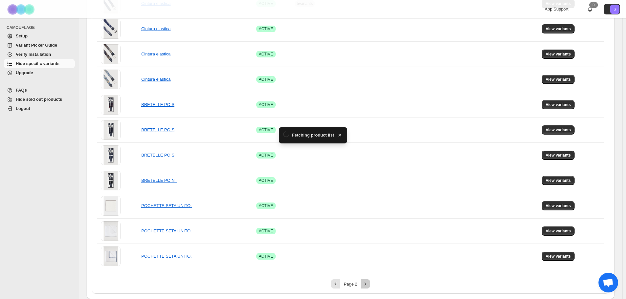
click at [367, 283] on icon "Next" at bounding box center [366, 283] width 2 height 3
click at [364, 283] on icon "Next" at bounding box center [365, 283] width 7 height 7
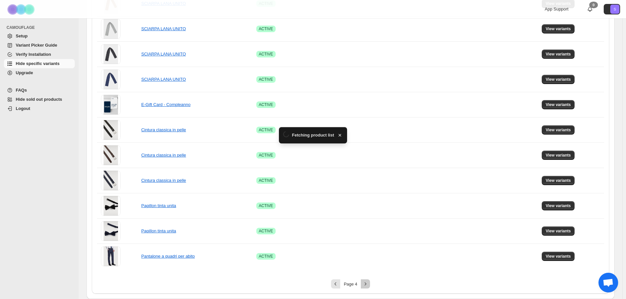
click at [364, 283] on icon "Next" at bounding box center [365, 283] width 7 height 7
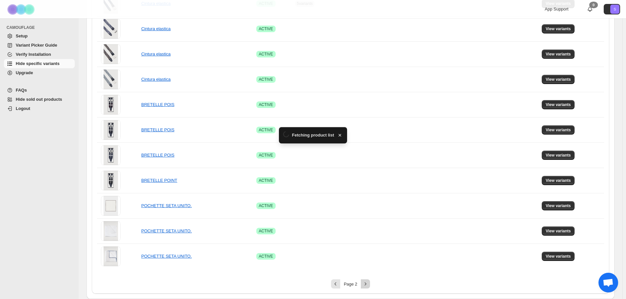
click at [364, 283] on icon "Next" at bounding box center [365, 283] width 7 height 7
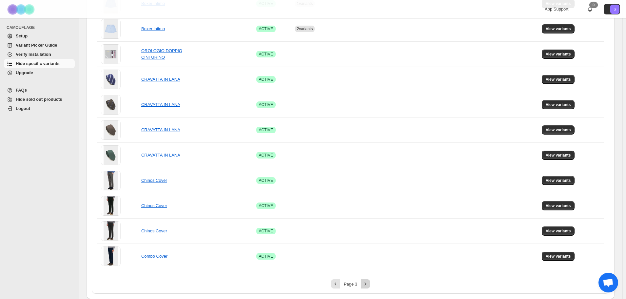
click at [364, 283] on icon "Next" at bounding box center [365, 283] width 7 height 7
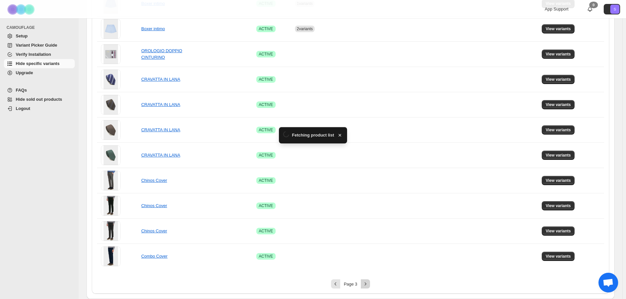
click at [364, 283] on icon "Next" at bounding box center [365, 283] width 7 height 7
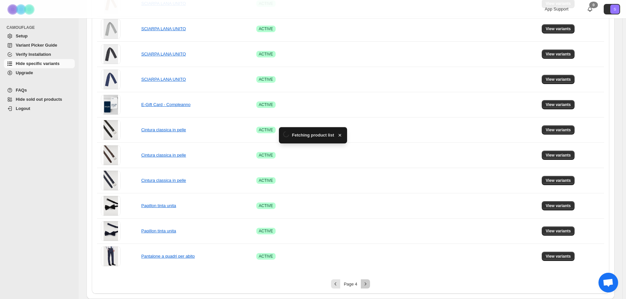
click at [364, 283] on icon "Next" at bounding box center [365, 283] width 7 height 7
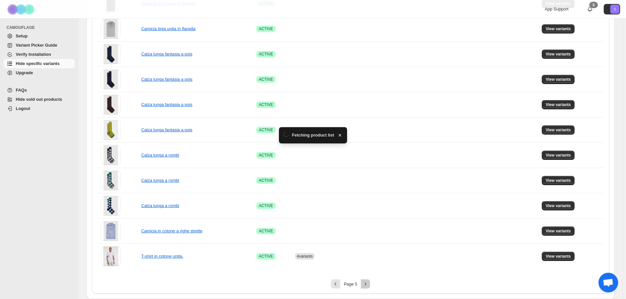
click at [364, 283] on icon "Next" at bounding box center [365, 283] width 7 height 7
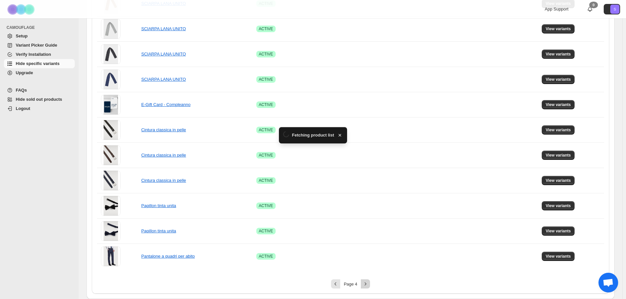
click at [364, 283] on icon "Next" at bounding box center [365, 283] width 7 height 7
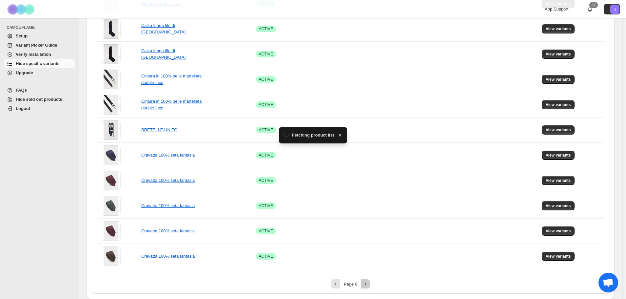
click at [364, 283] on icon "Next" at bounding box center [365, 283] width 7 height 7
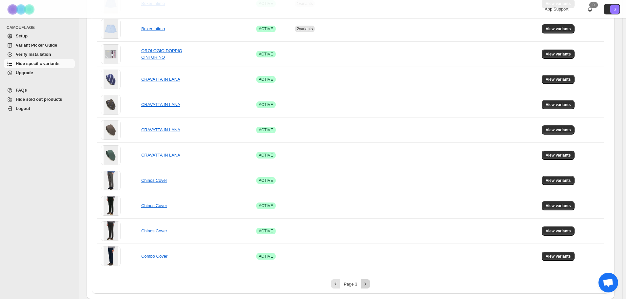
click at [364, 283] on icon "Next" at bounding box center [365, 283] width 7 height 7
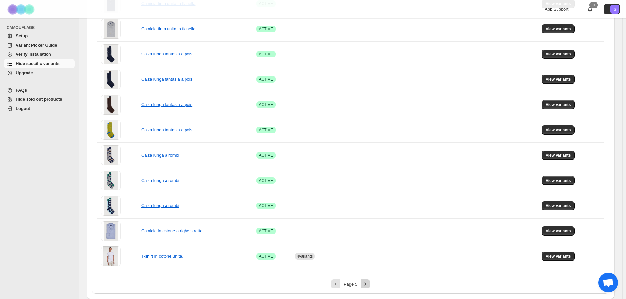
click at [364, 283] on icon "Next" at bounding box center [365, 283] width 7 height 7
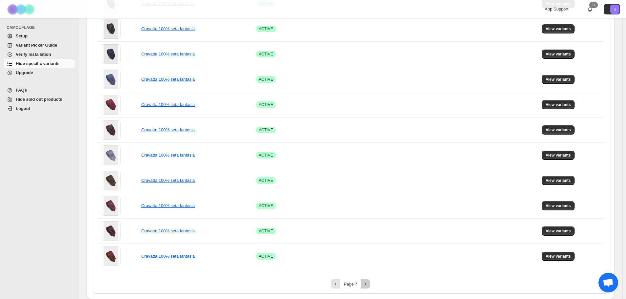
click at [364, 283] on icon "Next" at bounding box center [365, 283] width 7 height 7
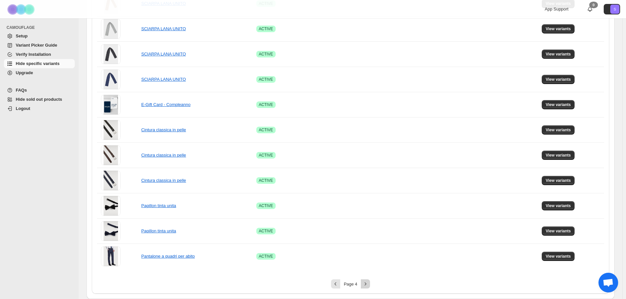
click at [364, 283] on icon "Next" at bounding box center [365, 283] width 7 height 7
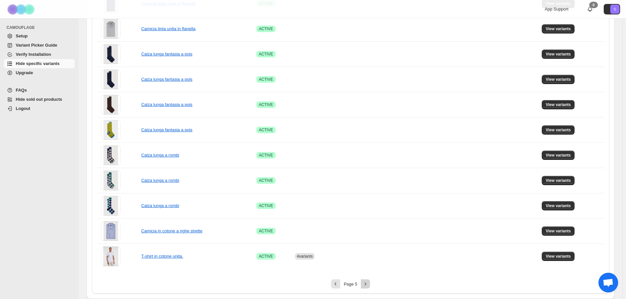
click at [364, 283] on icon "Next" at bounding box center [365, 283] width 7 height 7
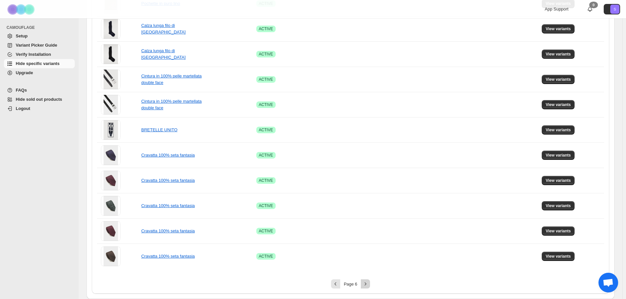
click at [364, 283] on icon "Next" at bounding box center [365, 283] width 7 height 7
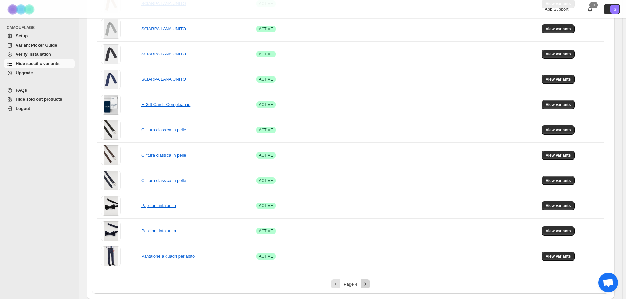
click at [364, 283] on icon "Next" at bounding box center [365, 283] width 7 height 7
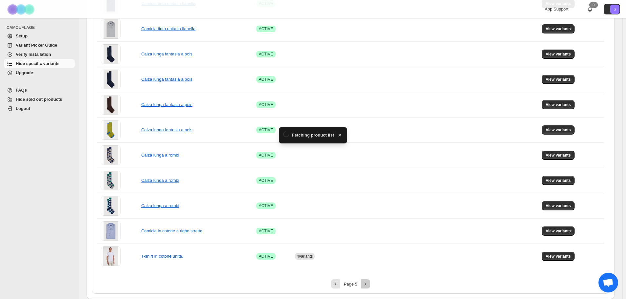
click at [364, 283] on icon "Next" at bounding box center [365, 283] width 7 height 7
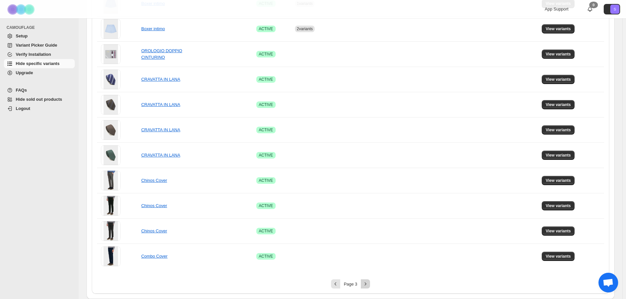
click at [364, 283] on icon "Next" at bounding box center [365, 283] width 7 height 7
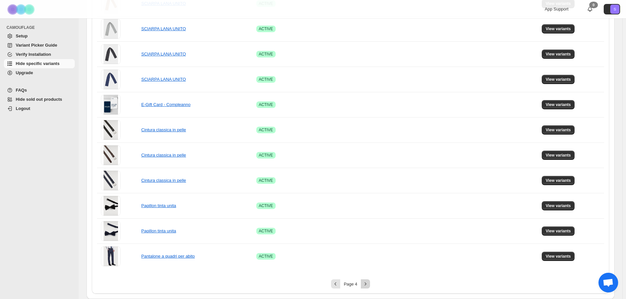
click at [364, 283] on icon "Next" at bounding box center [365, 283] width 7 height 7
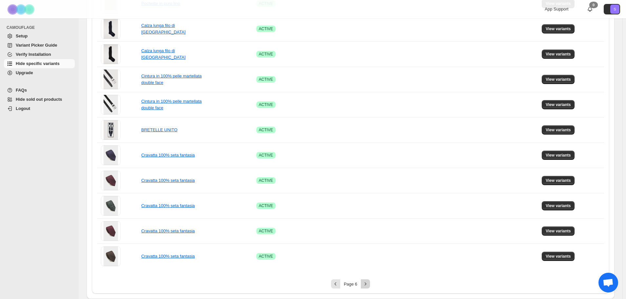
click at [370, 280] on button "Next" at bounding box center [365, 283] width 9 height 9
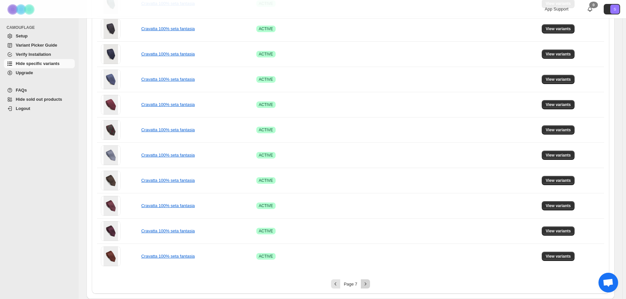
click at [370, 283] on button "Next" at bounding box center [365, 283] width 9 height 9
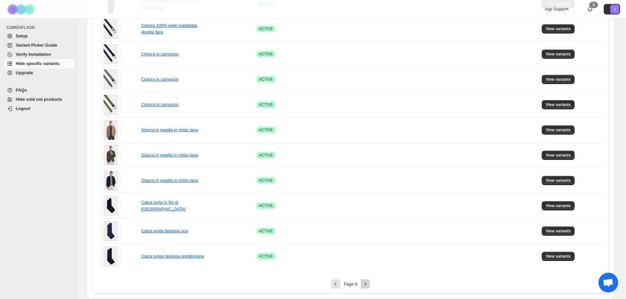
click at [370, 283] on button "Next" at bounding box center [365, 283] width 9 height 9
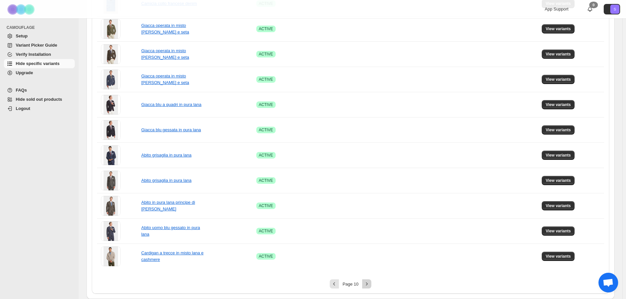
click at [370, 283] on icon "Next" at bounding box center [367, 283] width 7 height 7
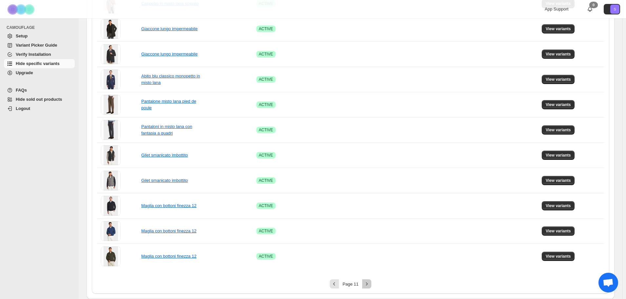
click at [370, 283] on icon "Next" at bounding box center [367, 283] width 7 height 7
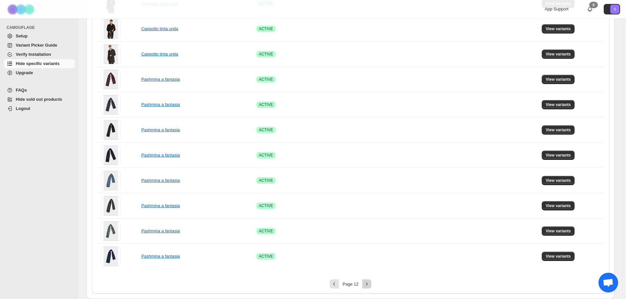
click at [370, 283] on icon "Next" at bounding box center [367, 283] width 7 height 7
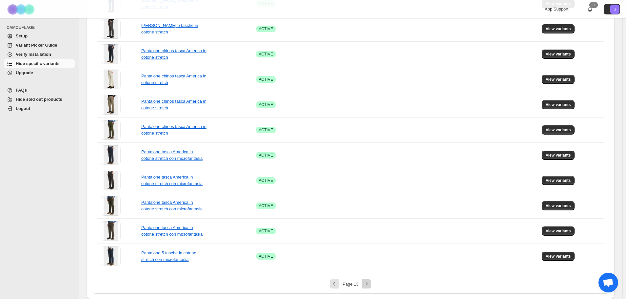
click at [370, 283] on icon "Next" at bounding box center [367, 283] width 7 height 7
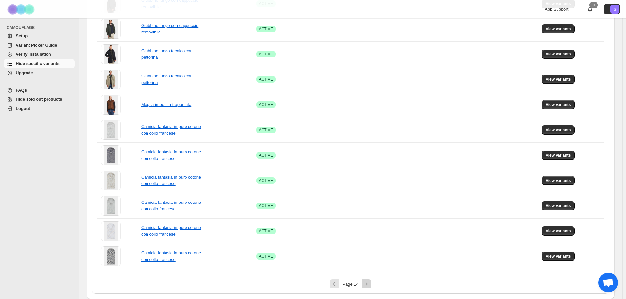
click at [370, 283] on icon "Next" at bounding box center [367, 283] width 7 height 7
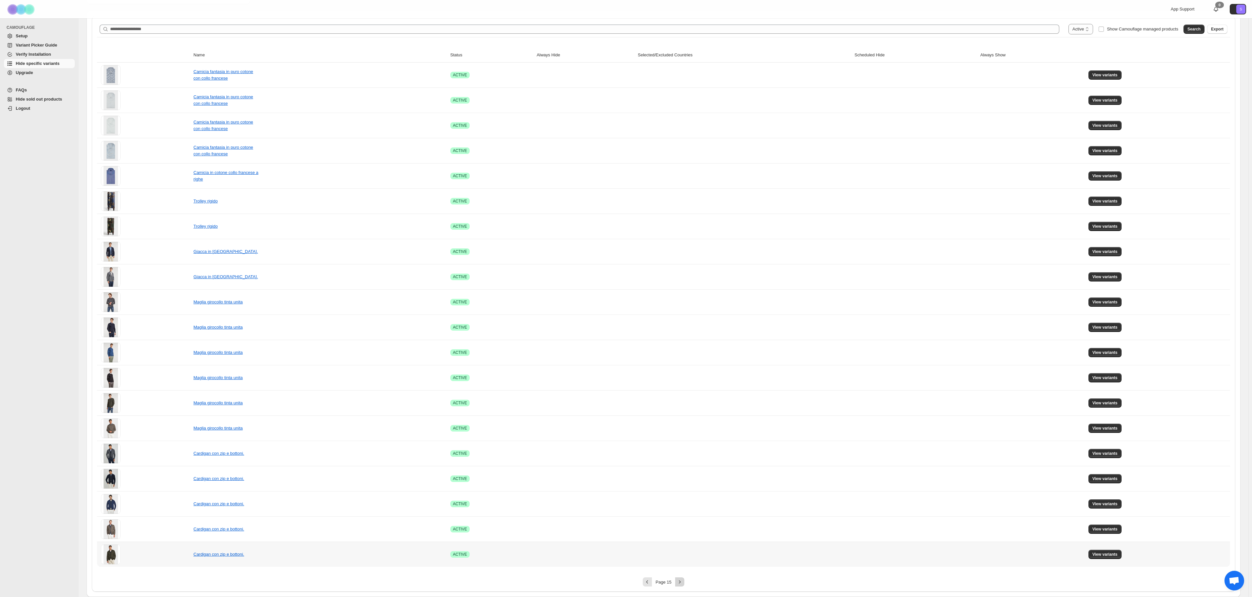
scroll to position [0, 0]
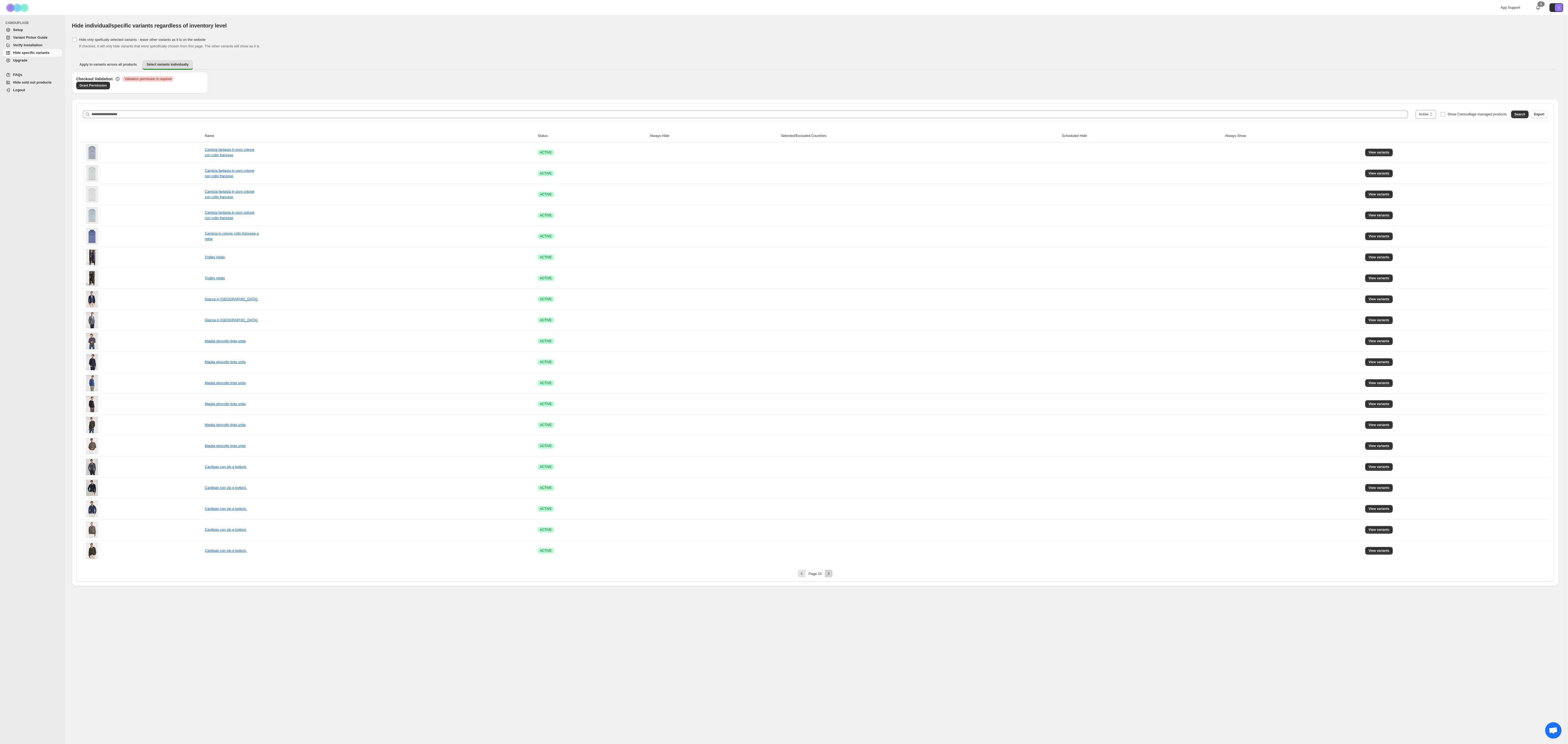
click at [522, 247] on button "Next" at bounding box center [828, 573] width 7 height 7
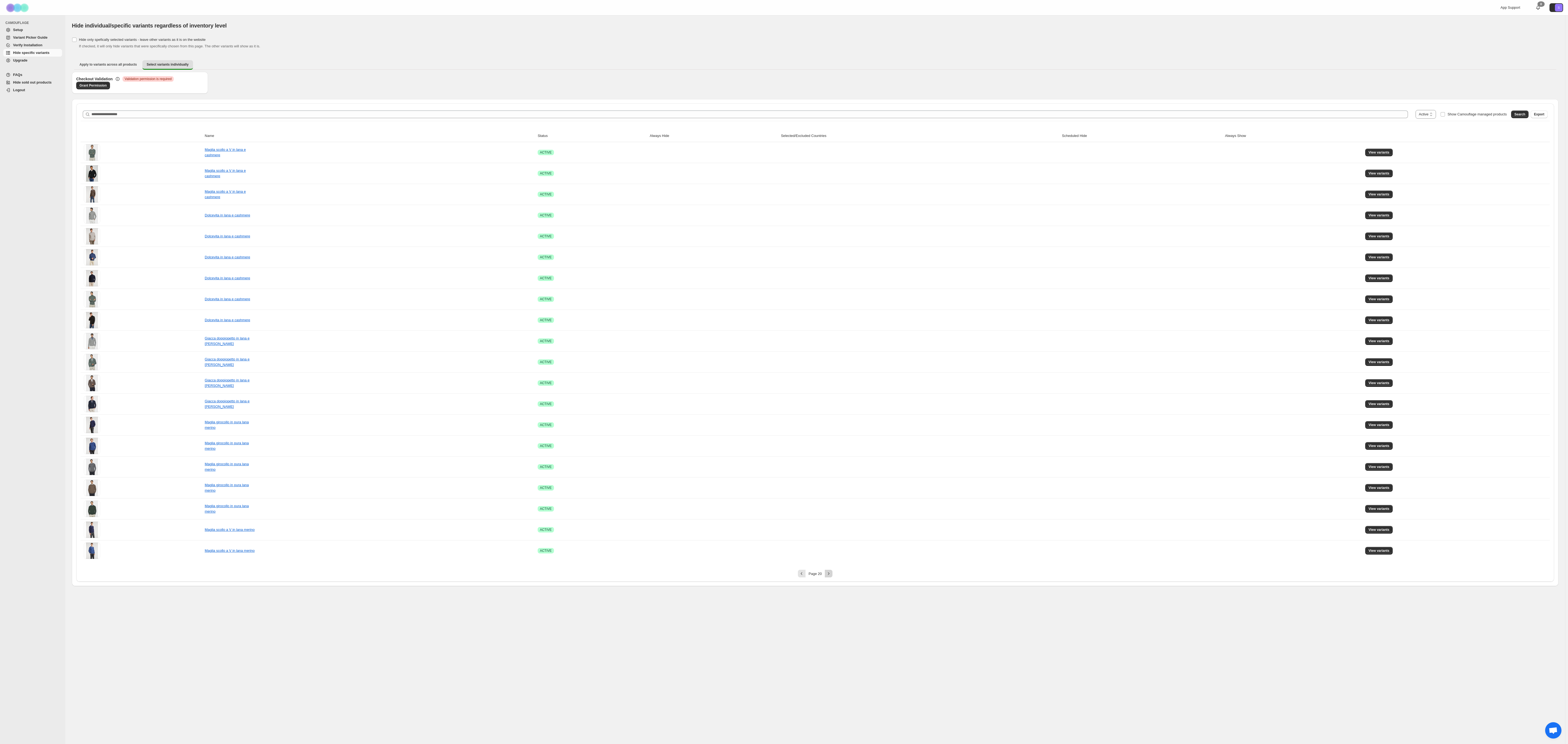
click at [522, 247] on button "Next" at bounding box center [828, 573] width 7 height 7
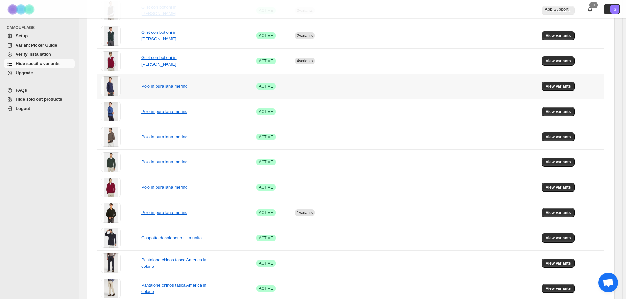
scroll to position [279, 0]
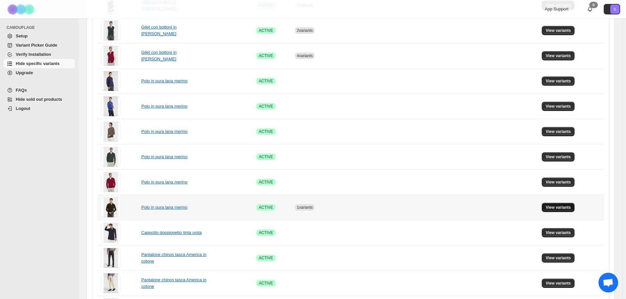
click at [558, 210] on span "View variants" at bounding box center [558, 207] width 25 height 5
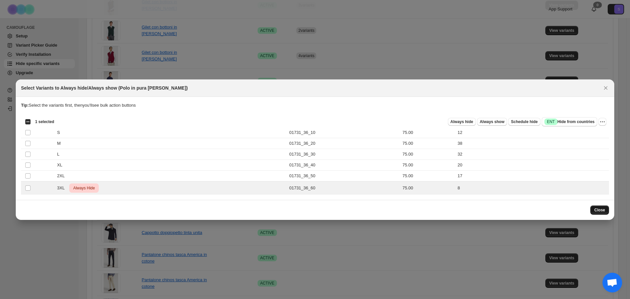
click at [600, 209] on span "Close" at bounding box center [599, 209] width 11 height 5
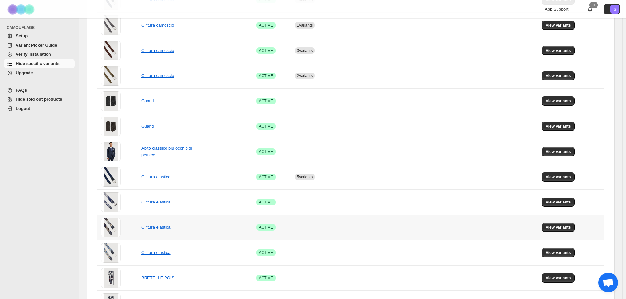
scroll to position [407, 0]
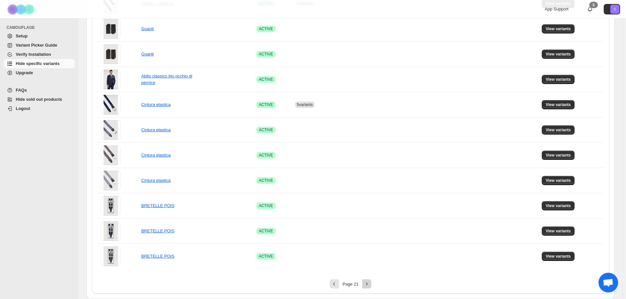
click at [369, 282] on icon "Next" at bounding box center [367, 283] width 7 height 7
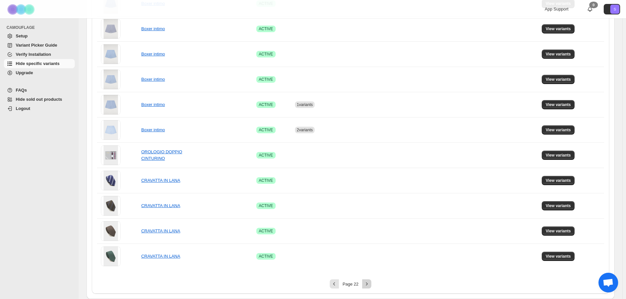
click at [367, 287] on icon "Next" at bounding box center [367, 283] width 7 height 7
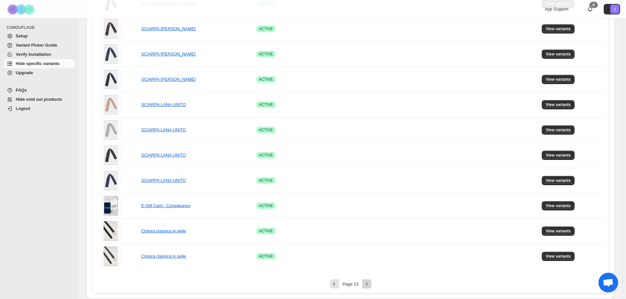
click at [367, 287] on icon "Next" at bounding box center [367, 283] width 7 height 7
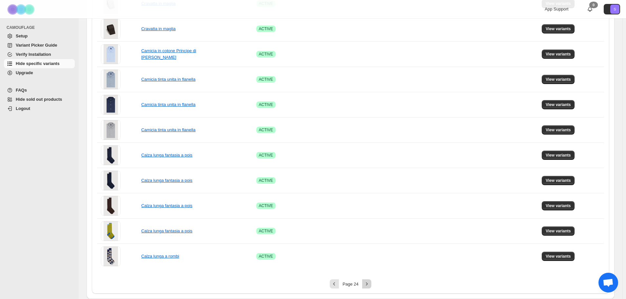
click at [367, 286] on icon "Next" at bounding box center [367, 283] width 7 height 7
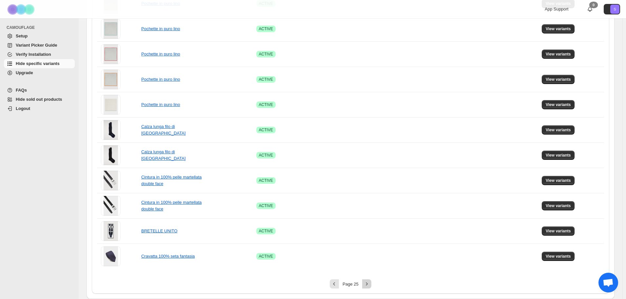
click at [367, 286] on icon "Next" at bounding box center [367, 283] width 7 height 7
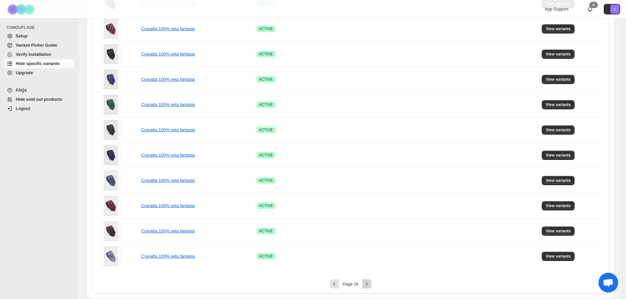
click at [367, 286] on icon "Next" at bounding box center [367, 283] width 7 height 7
click at [369, 286] on icon "Next" at bounding box center [367, 283] width 7 height 7
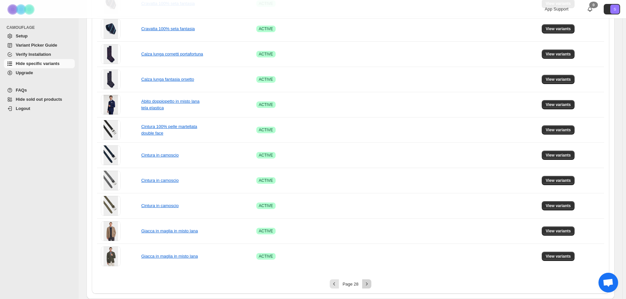
click at [369, 286] on icon "Next" at bounding box center [367, 283] width 7 height 7
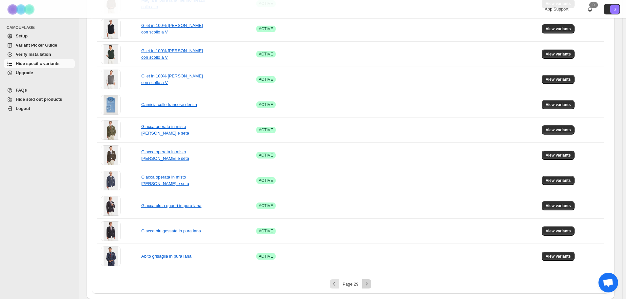
click at [369, 286] on icon "Next" at bounding box center [367, 283] width 7 height 7
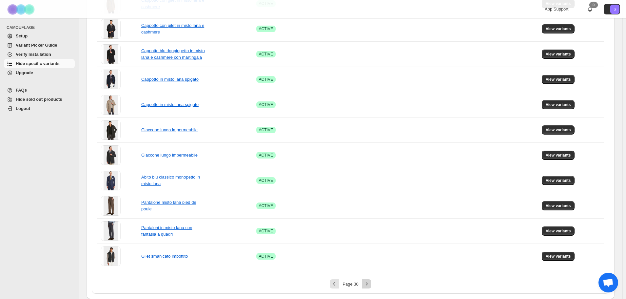
click at [369, 286] on icon "Next" at bounding box center [367, 283] width 7 height 7
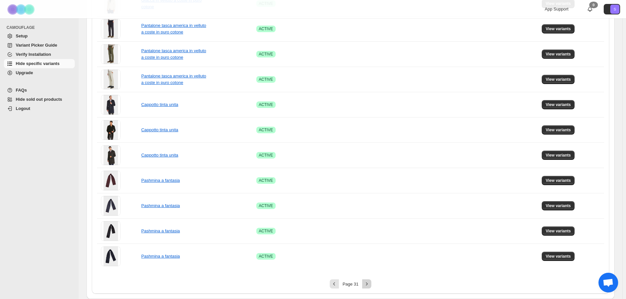
click at [369, 286] on icon "Next" at bounding box center [367, 283] width 7 height 7
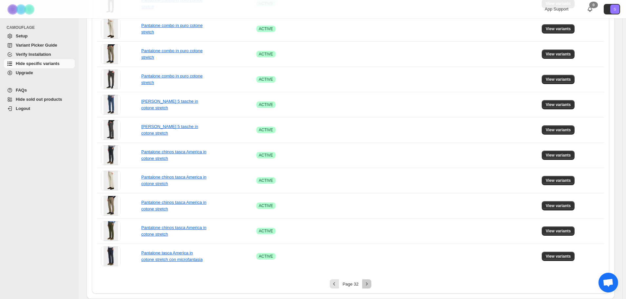
click at [369, 286] on icon "Next" at bounding box center [367, 283] width 7 height 7
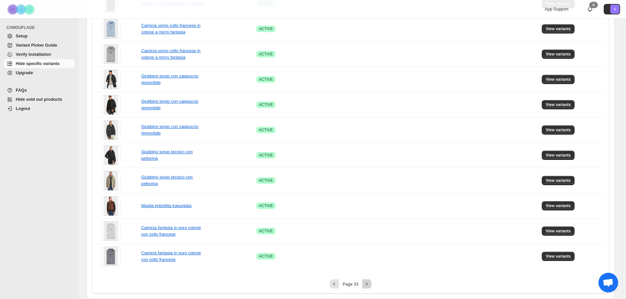
click at [369, 286] on icon "Next" at bounding box center [367, 283] width 7 height 7
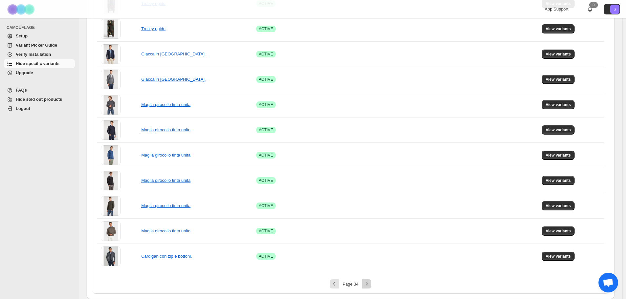
click at [369, 286] on icon "Next" at bounding box center [367, 283] width 7 height 7
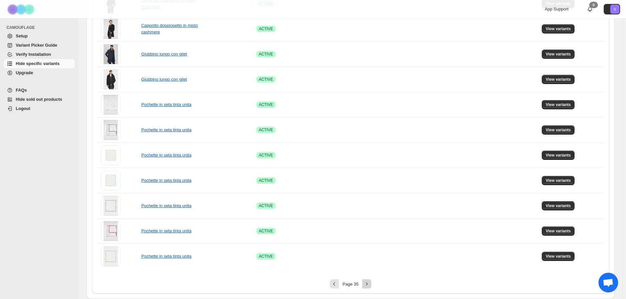
click at [369, 286] on icon "Next" at bounding box center [367, 283] width 7 height 7
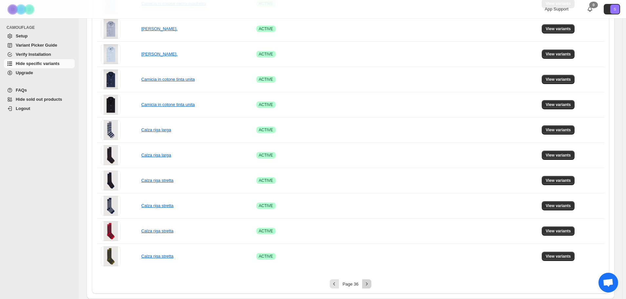
click at [369, 286] on icon "Next" at bounding box center [367, 283] width 7 height 7
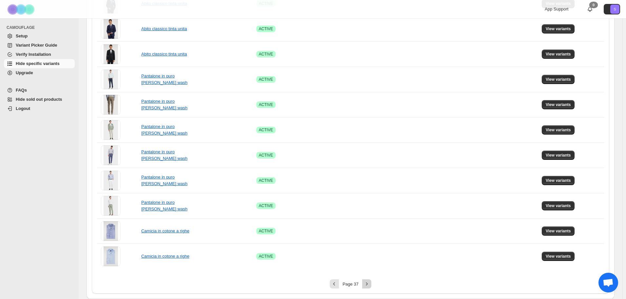
click at [369, 286] on icon "Next" at bounding box center [367, 283] width 7 height 7
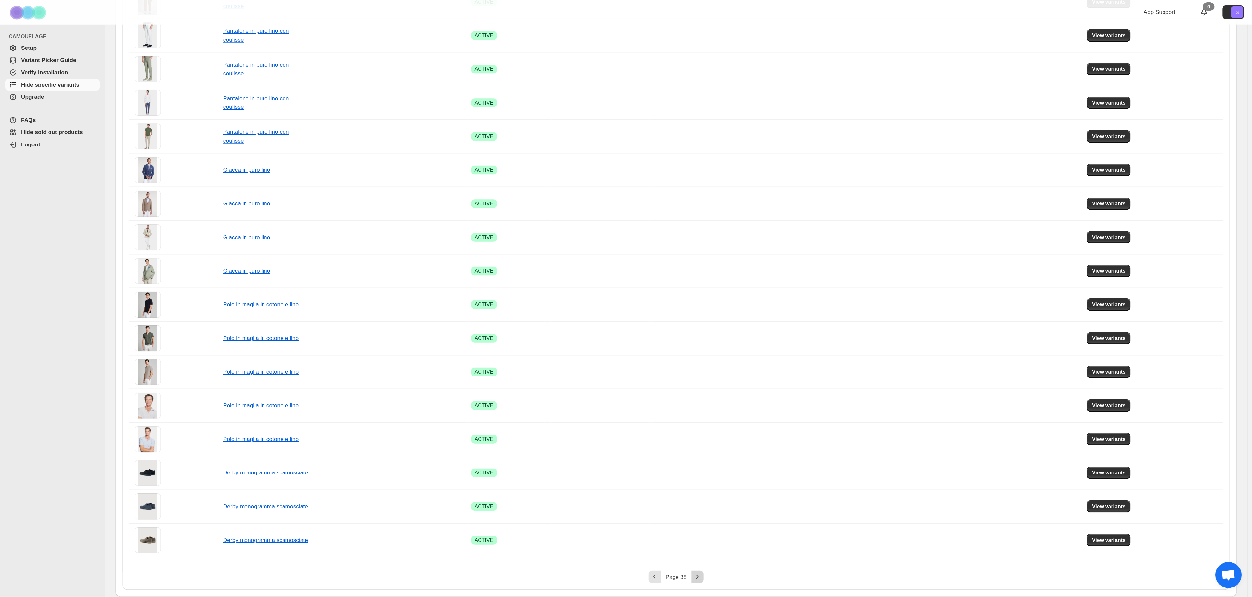
scroll to position [115, 0]
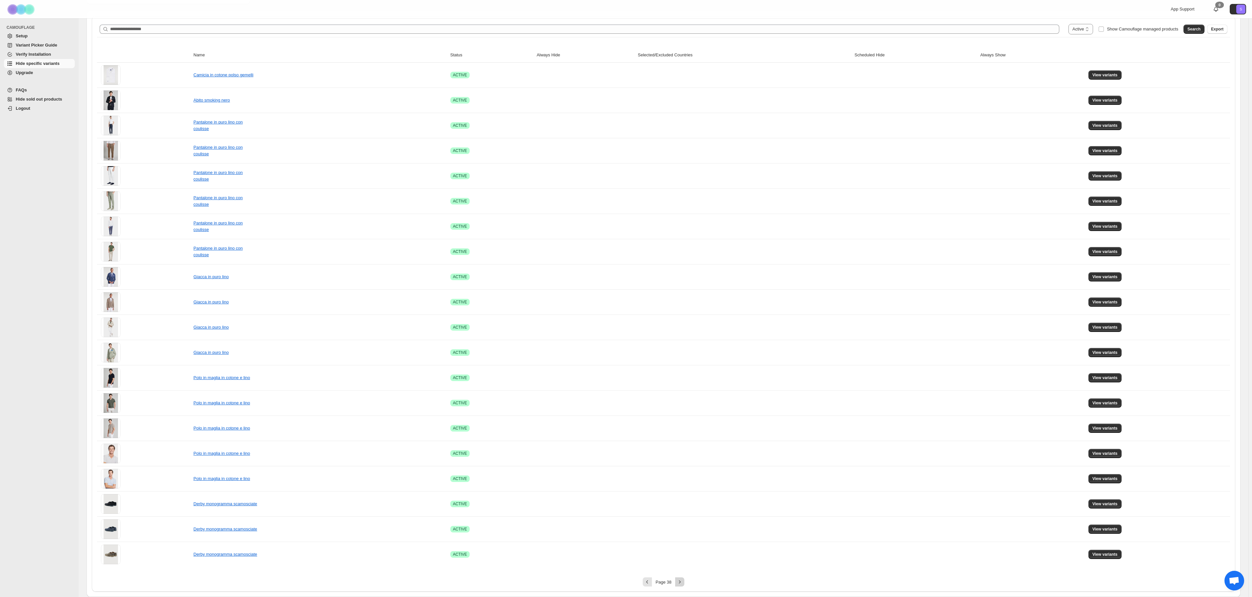
click at [629, 298] on icon "Next" at bounding box center [680, 582] width 7 height 7
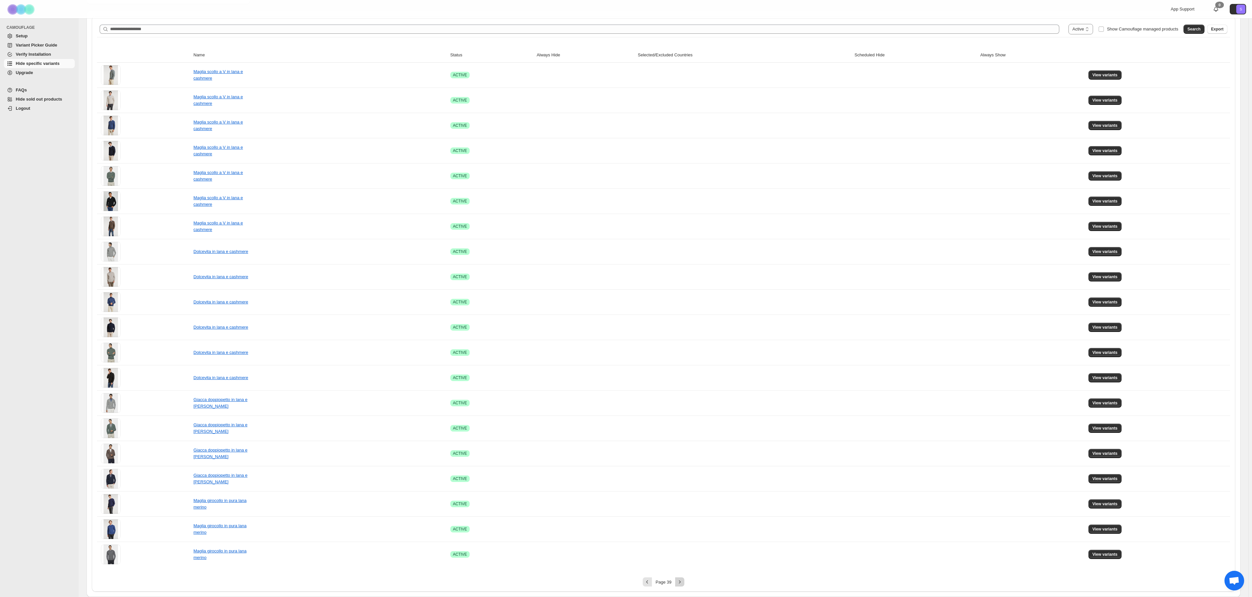
click at [629, 298] on icon "Next" at bounding box center [680, 582] width 7 height 7
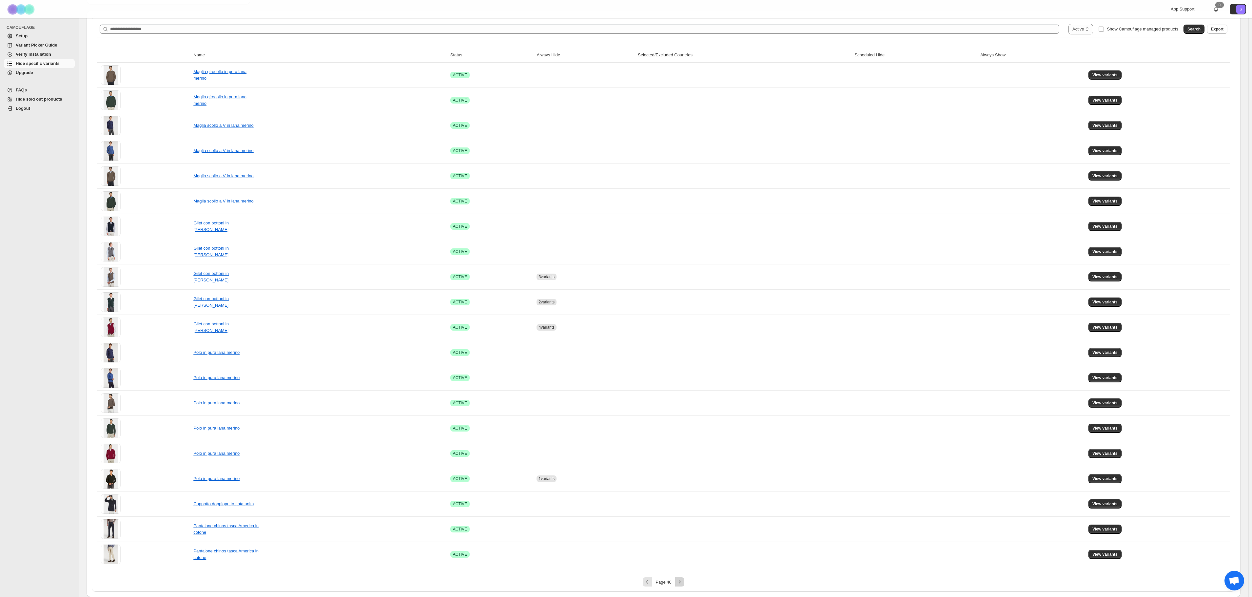
click at [629, 298] on icon "Next" at bounding box center [680, 582] width 7 height 7
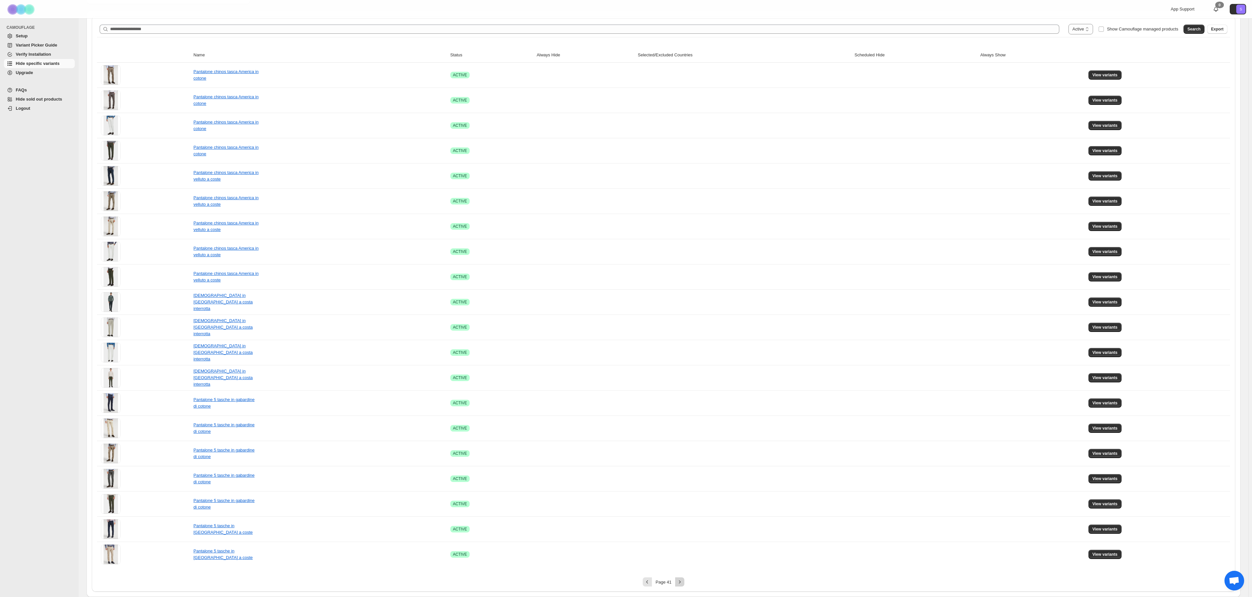
click at [629, 298] on icon "Next" at bounding box center [680, 582] width 7 height 7
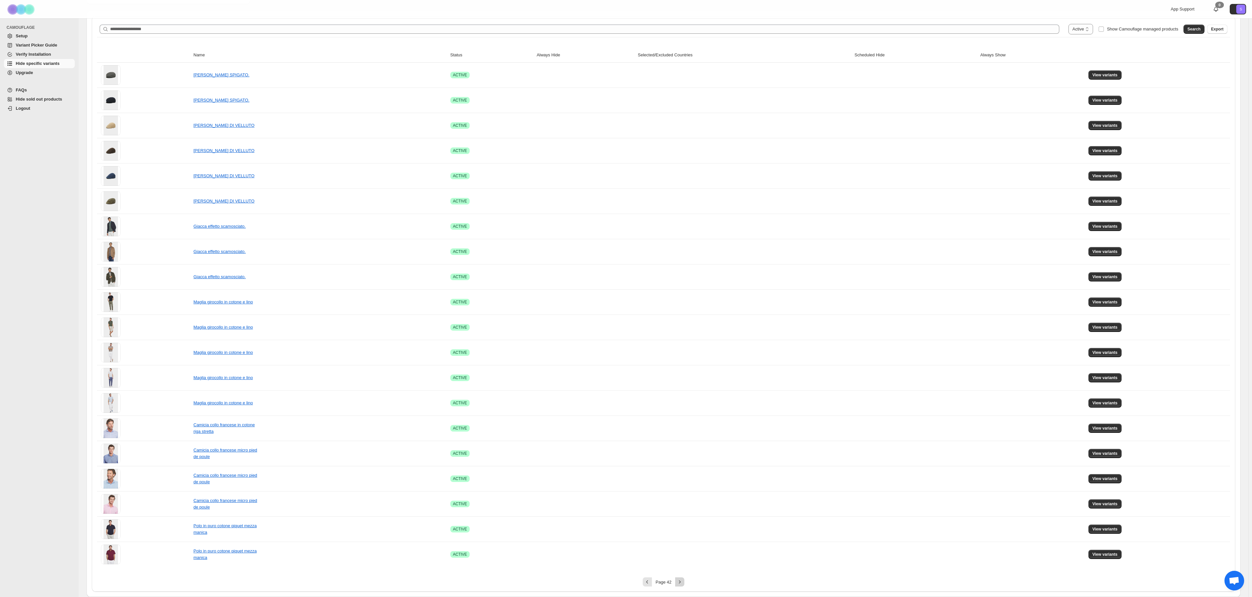
click at [629, 298] on icon "Next" at bounding box center [680, 582] width 7 height 7
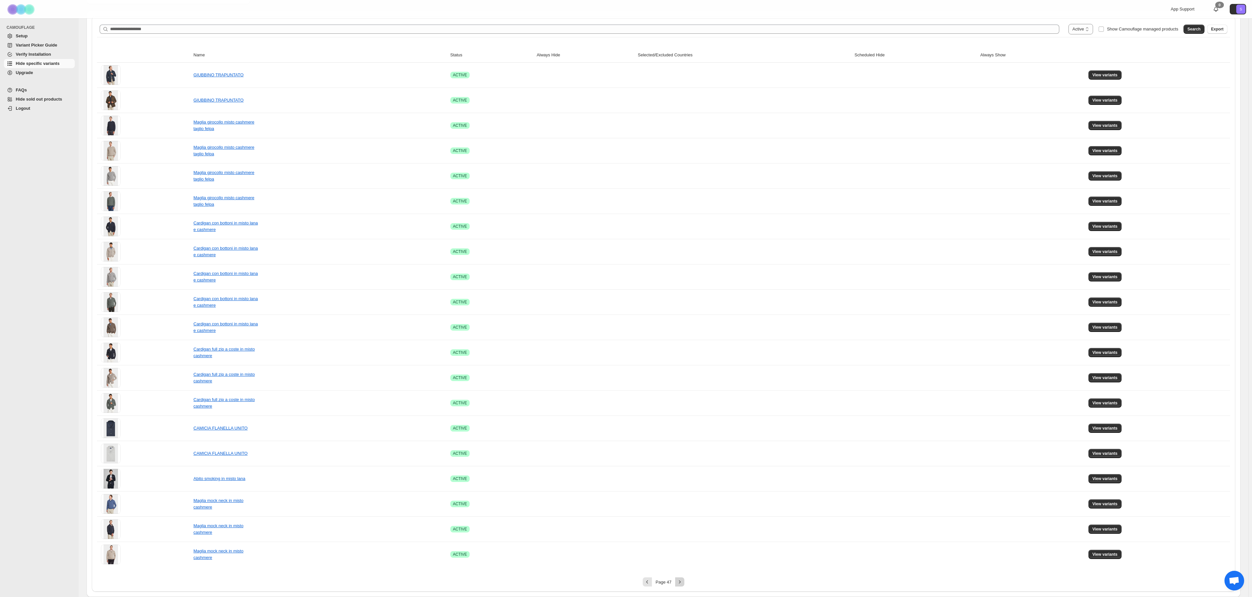
click at [629, 298] on icon "Next" at bounding box center [680, 582] width 7 height 7
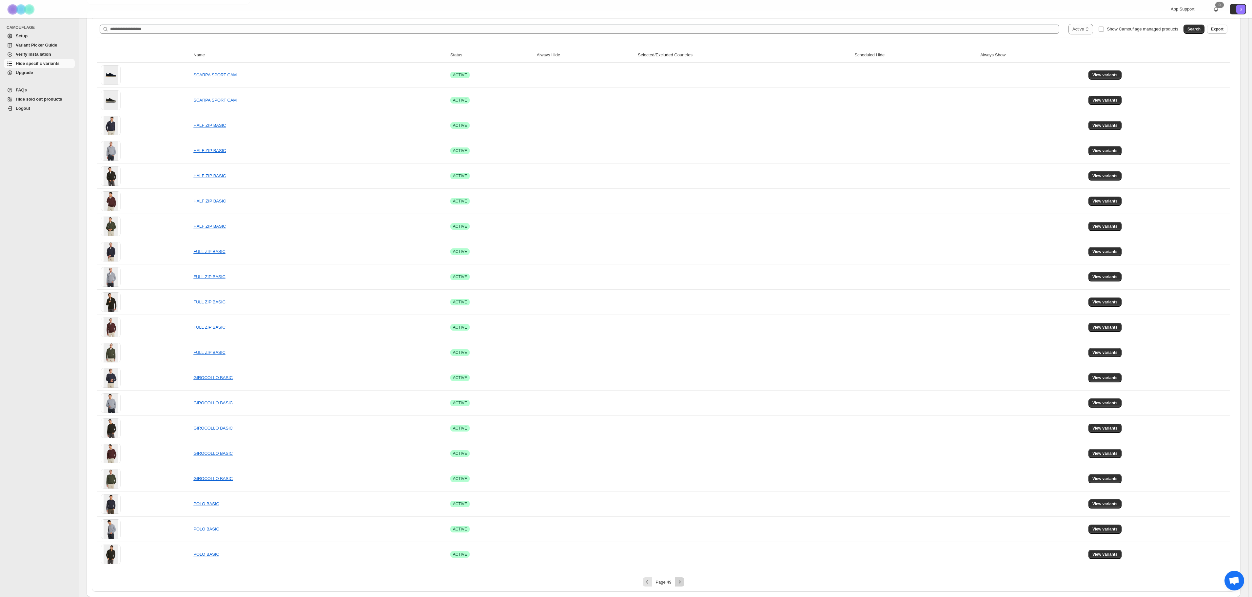
click at [629, 298] on icon "Next" at bounding box center [680, 582] width 7 height 7
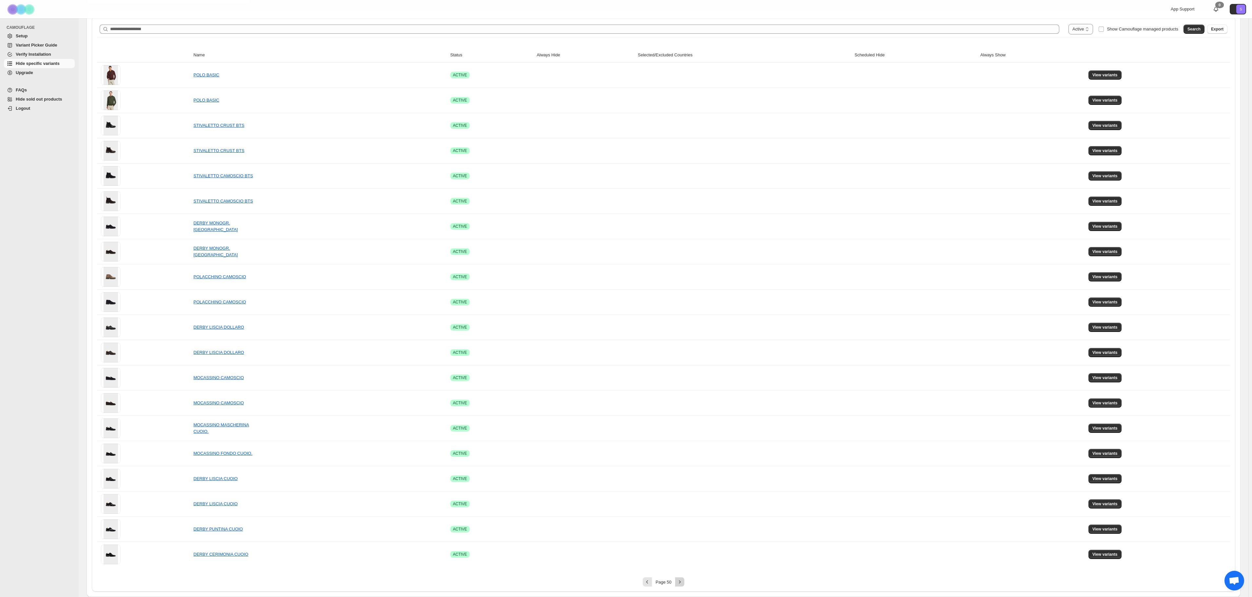
click at [629, 298] on icon "Next" at bounding box center [680, 582] width 7 height 7
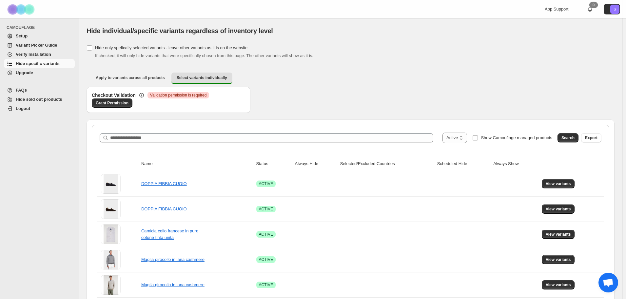
click at [420, 94] on div "Checkout Validation Critical Validation permission is required Grant Permission" at bounding box center [351, 103] width 528 height 33
click at [20, 34] on span "Setup" at bounding box center [22, 35] width 12 height 5
